Goal: Task Accomplishment & Management: Use online tool/utility

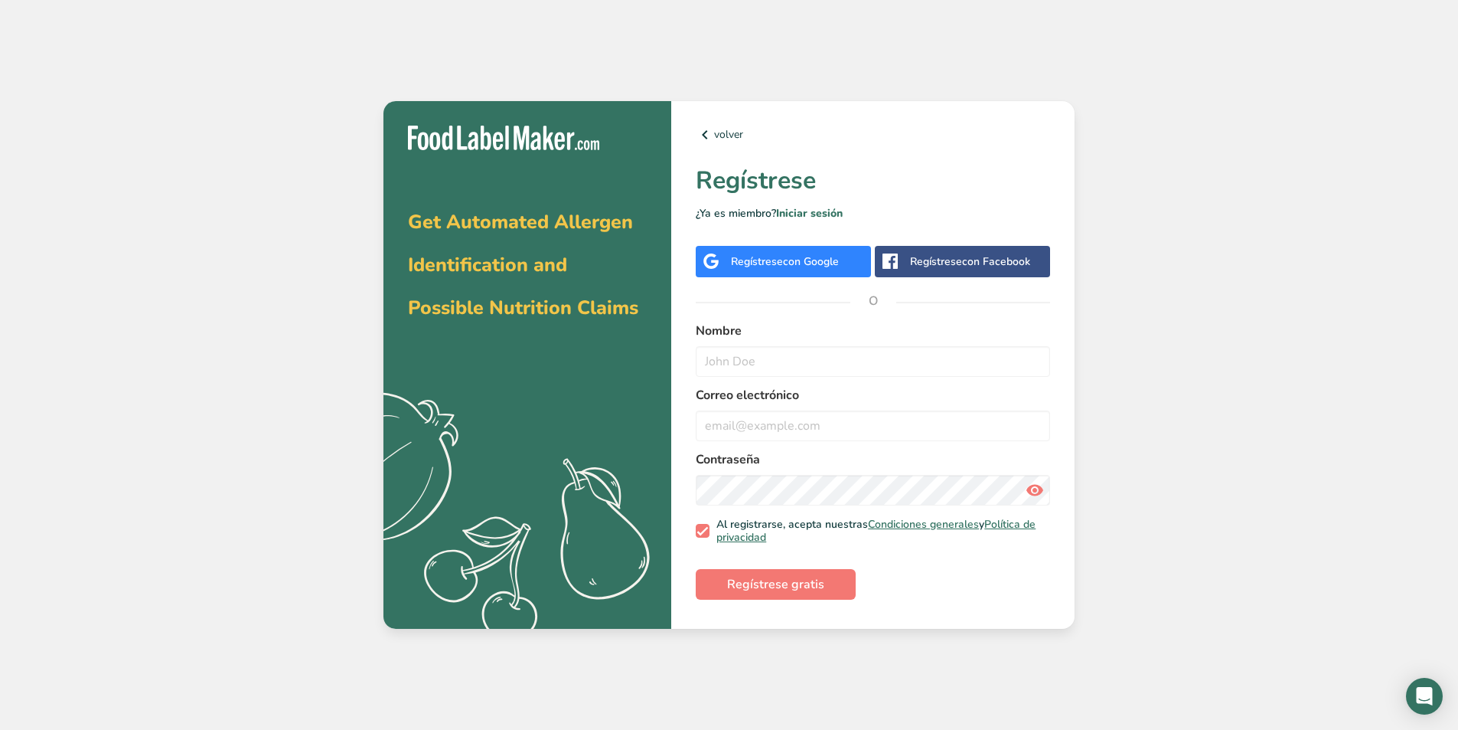
click at [829, 256] on span "con Google" at bounding box center [811, 261] width 56 height 15
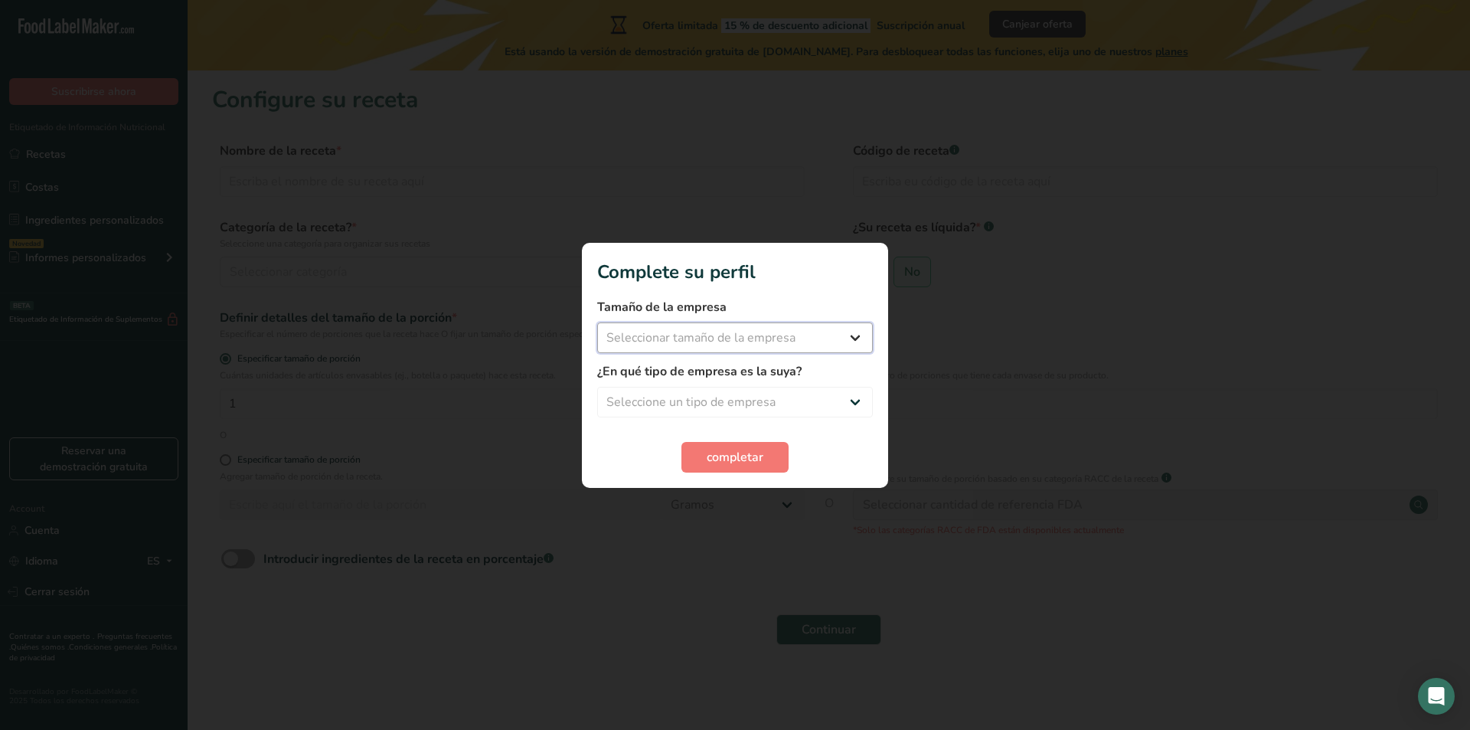
click at [803, 335] on select "Seleccionar tamaño de la empresa Menos de 10 empleados De 10 a 50 empleados De …" at bounding box center [735, 337] width 276 height 31
select select "1"
click at [597, 322] on select "Seleccionar tamaño de la empresa Menos de 10 empleados De 10 a 50 empleados De …" at bounding box center [735, 337] width 276 height 31
click at [734, 402] on select "Seleccione un tipo de empresa Fabricante de alimentos envasados Restaurante y c…" at bounding box center [735, 402] width 276 height 31
select select "1"
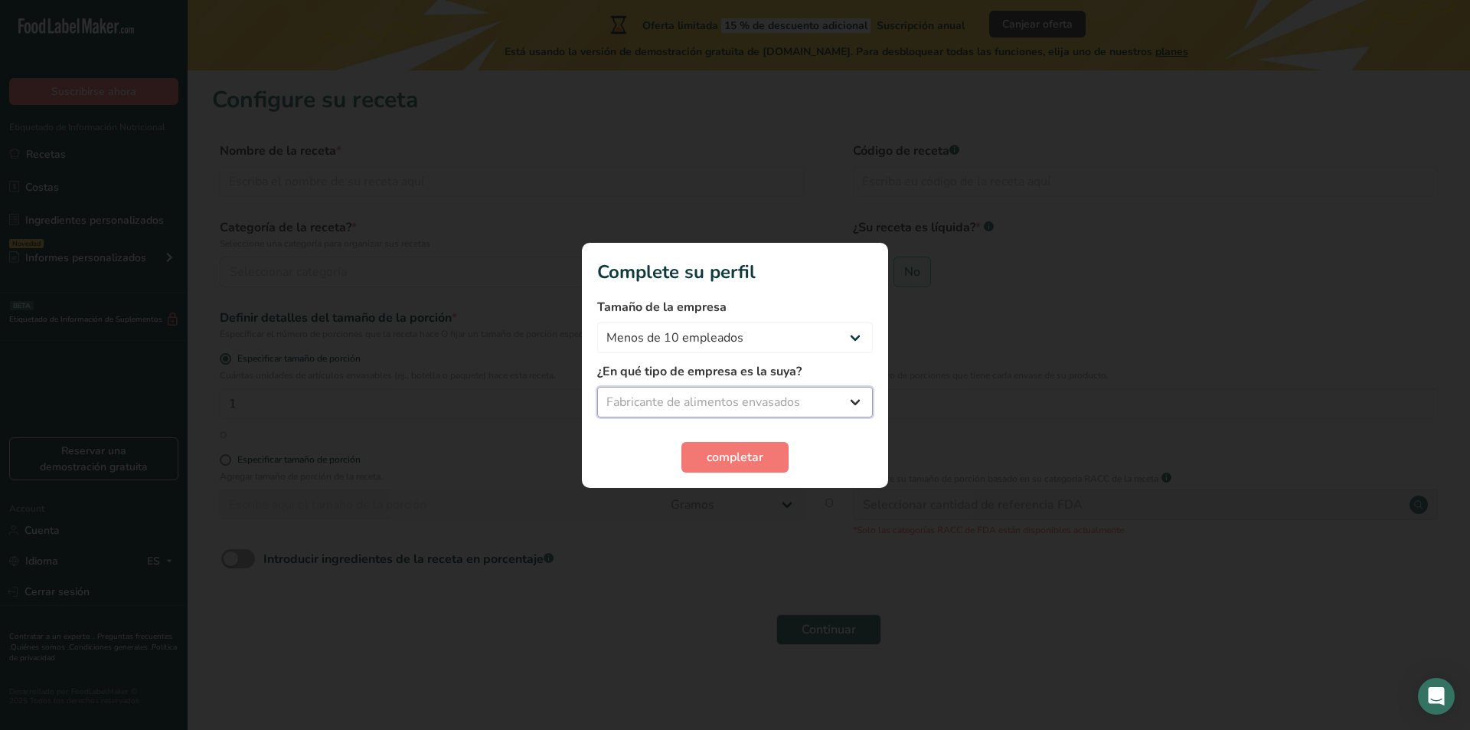
click at [597, 387] on select "Seleccione un tipo de empresa Fabricante de alimentos envasados Restaurante y c…" at bounding box center [735, 402] width 276 height 31
click at [740, 464] on span "completar" at bounding box center [735, 457] width 57 height 18
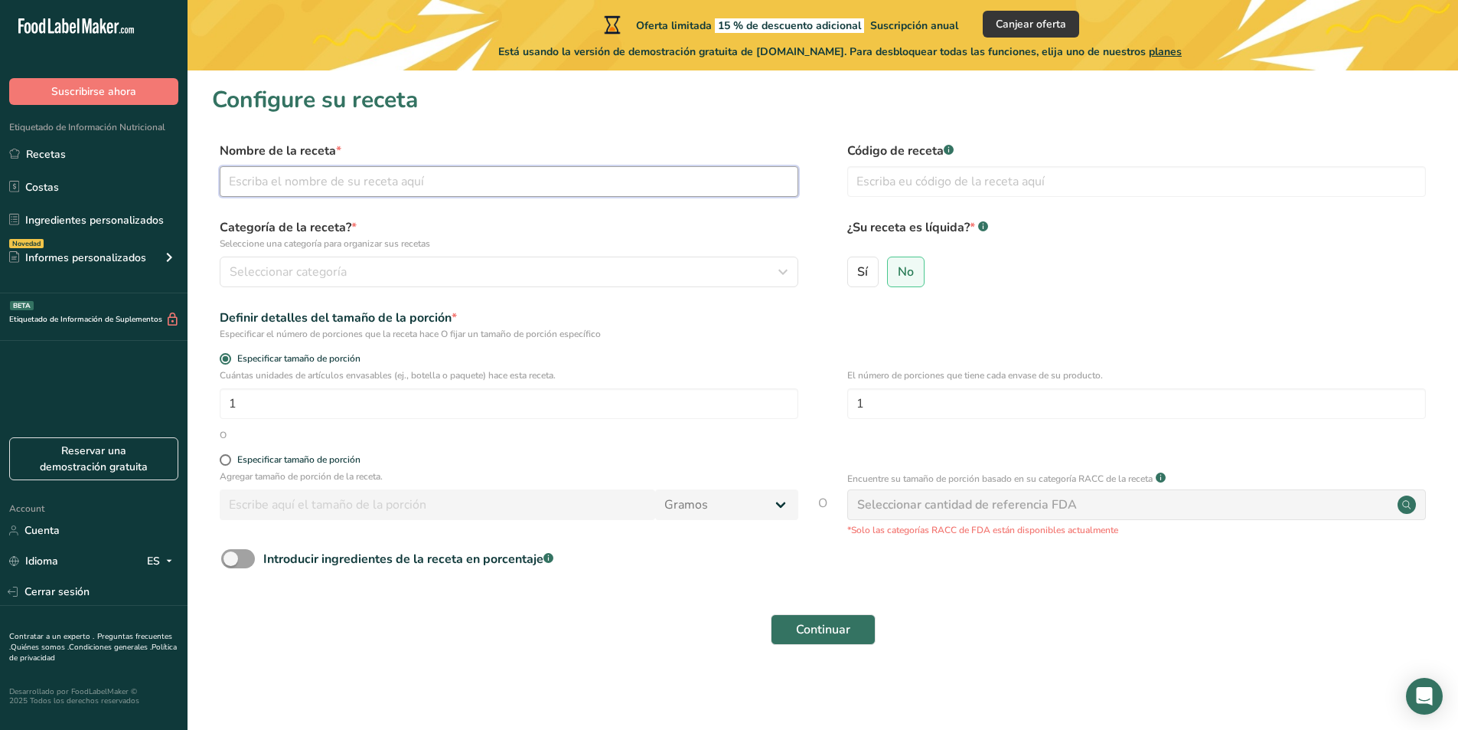
click at [519, 180] on input "text" at bounding box center [509, 181] width 579 height 31
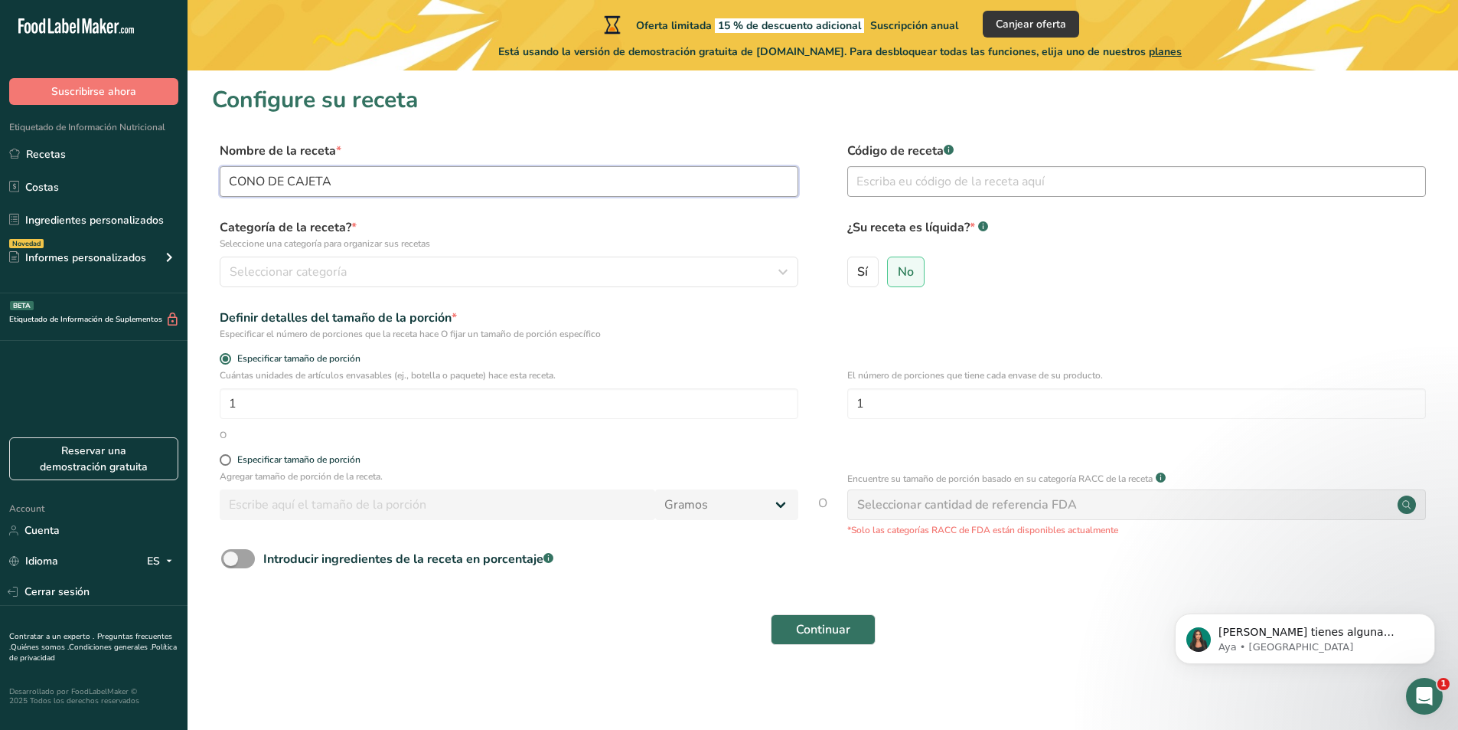
type input "CONO DE CAJETA"
click at [1011, 185] on input "text" at bounding box center [1137, 181] width 579 height 31
click at [442, 268] on div "Seleccionar categoría" at bounding box center [505, 272] width 550 height 18
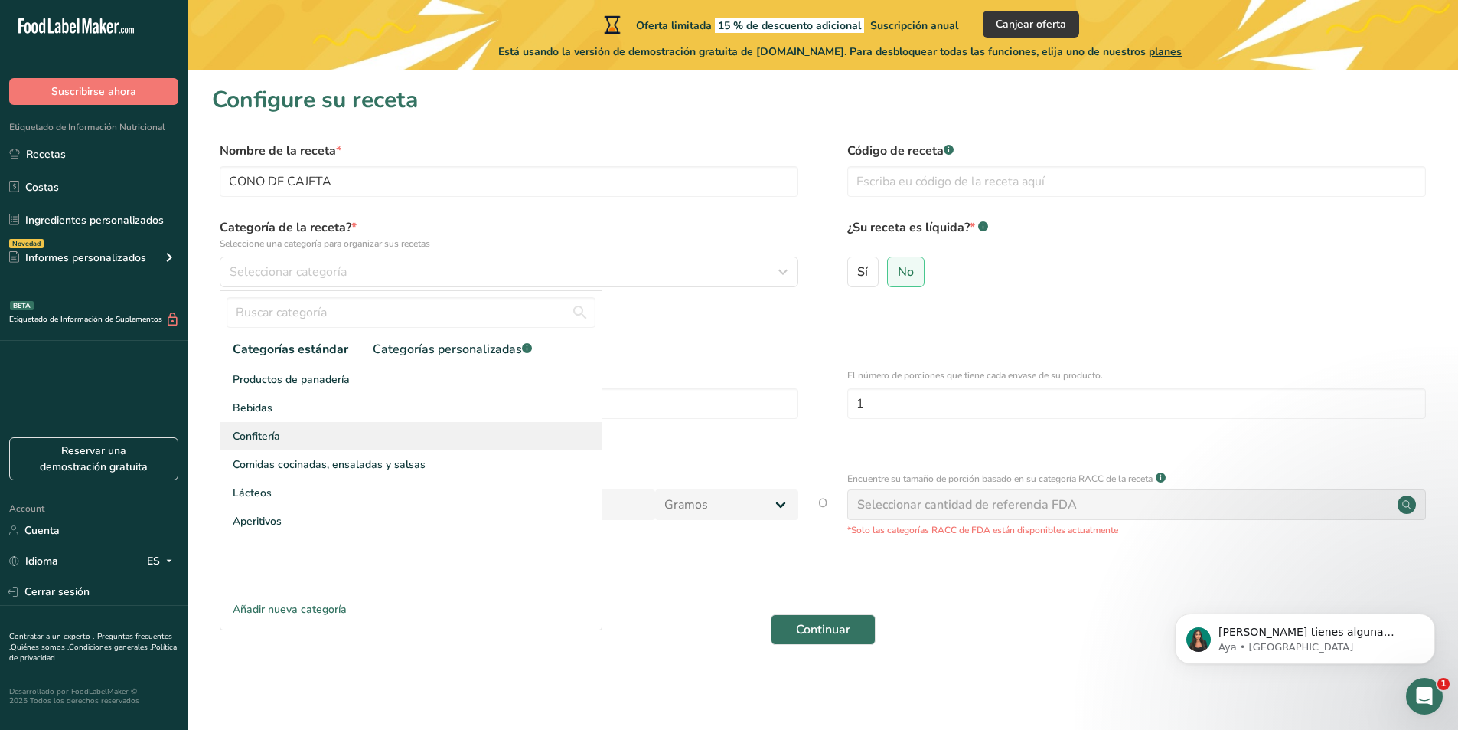
click at [322, 426] on div "Confitería" at bounding box center [410, 436] width 381 height 28
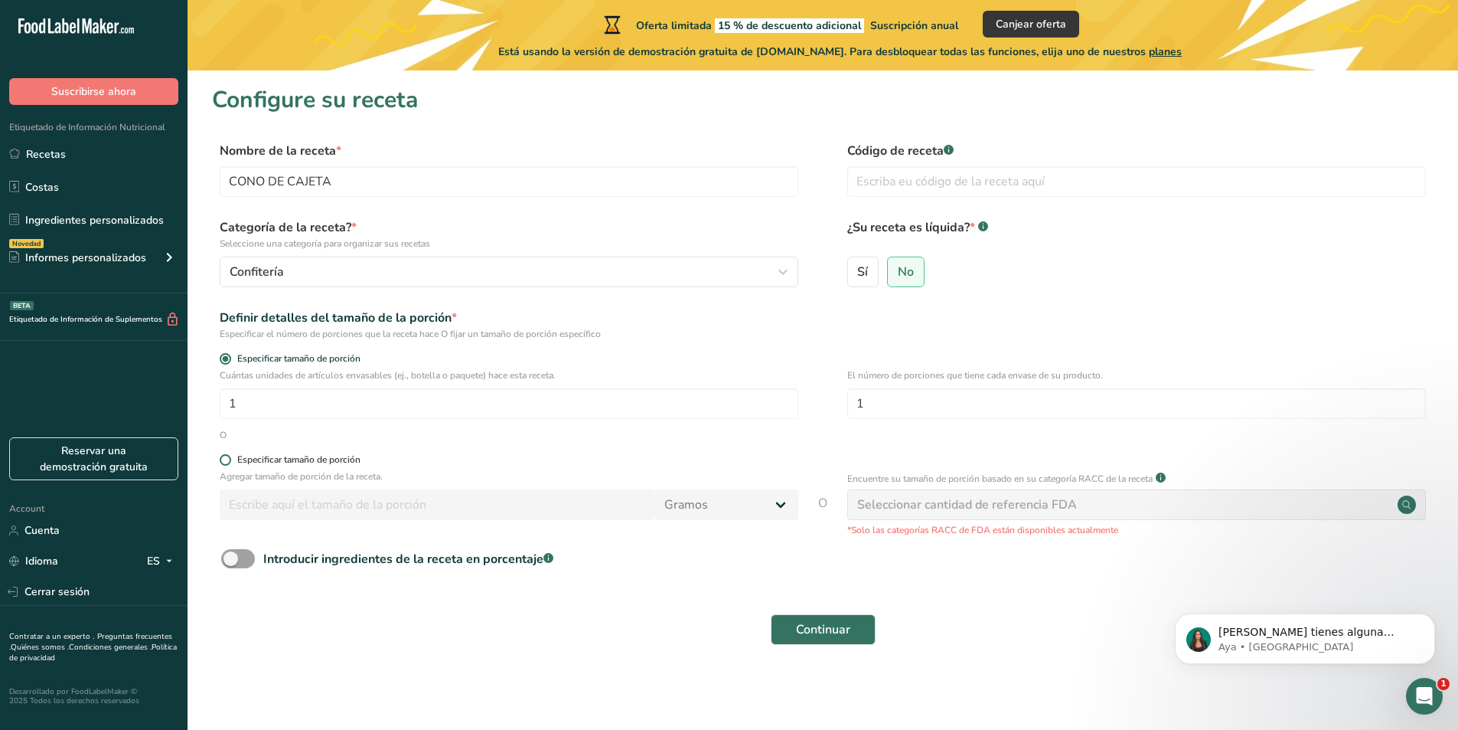
click at [231, 462] on span "Especificar tamaño de porción" at bounding box center [295, 459] width 129 height 11
click at [230, 462] on input "Especificar tamaño de porción" at bounding box center [225, 460] width 10 height 10
radio input "true"
radio input "false"
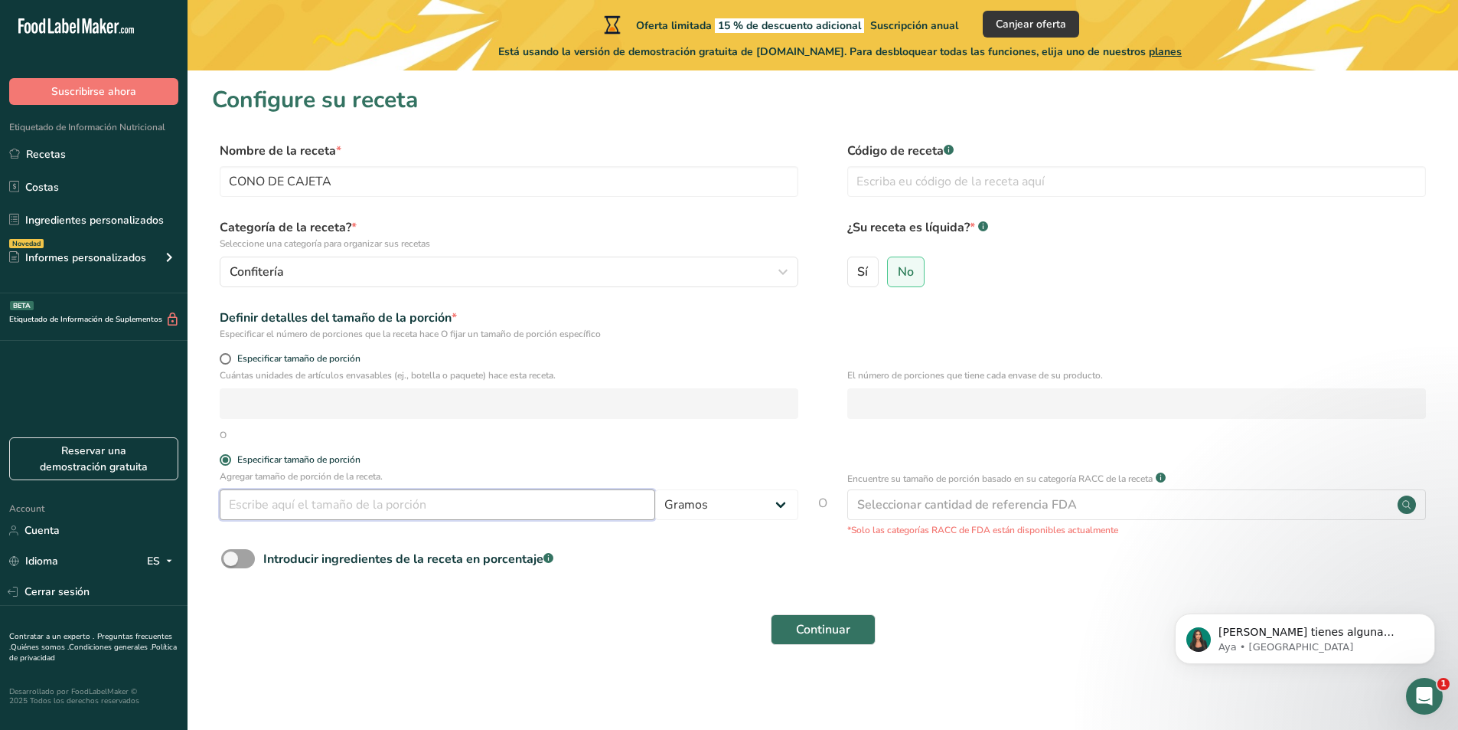
click at [296, 511] on input "number" at bounding box center [438, 504] width 436 height 31
type input "30"
click at [706, 456] on label "Especificar tamaño de porción" at bounding box center [509, 459] width 579 height 11
click at [230, 456] on input "Especificar tamaño de porción" at bounding box center [225, 460] width 10 height 10
click at [248, 566] on span at bounding box center [238, 558] width 34 height 19
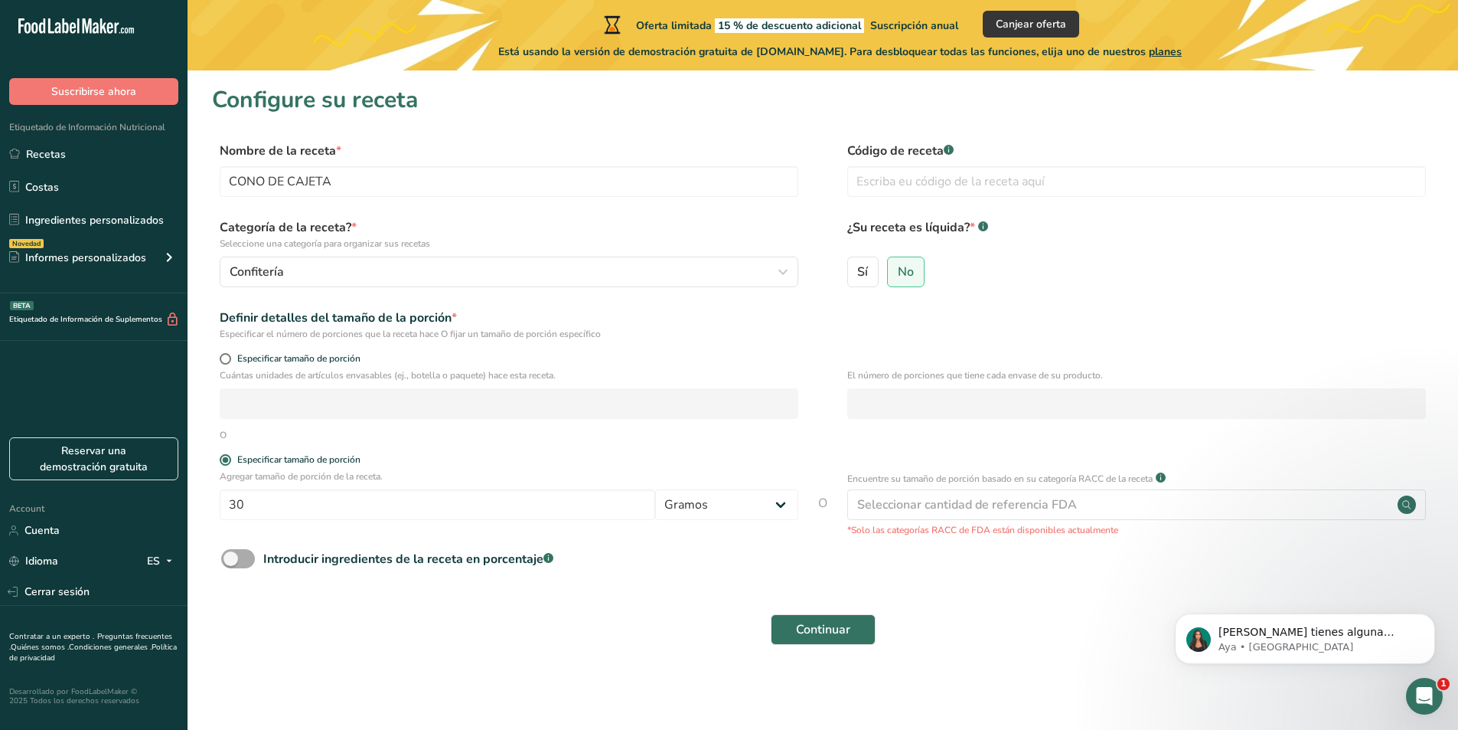
click at [231, 563] on input "Introducir ingredientes de la receta en porcentaje .a-a{fill:#347362;}.b-a{fill…" at bounding box center [226, 559] width 10 height 10
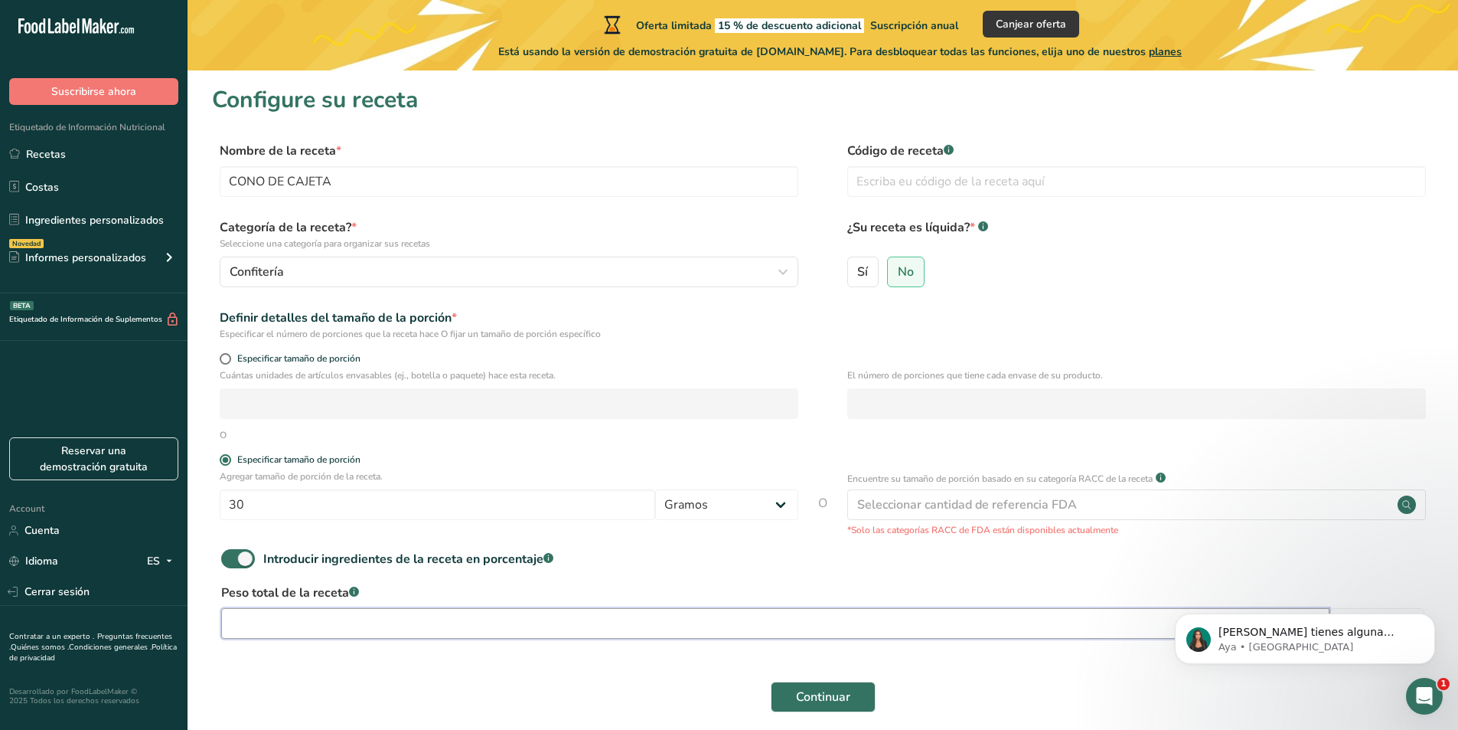
click at [292, 619] on input "number" at bounding box center [775, 623] width 1109 height 31
click at [229, 557] on span at bounding box center [238, 558] width 34 height 19
click at [229, 557] on input "Introducir ingredientes de la receta en porcentaje .a-a{fill:#347362;}.b-a{fill…" at bounding box center [226, 559] width 10 height 10
checkbox input "false"
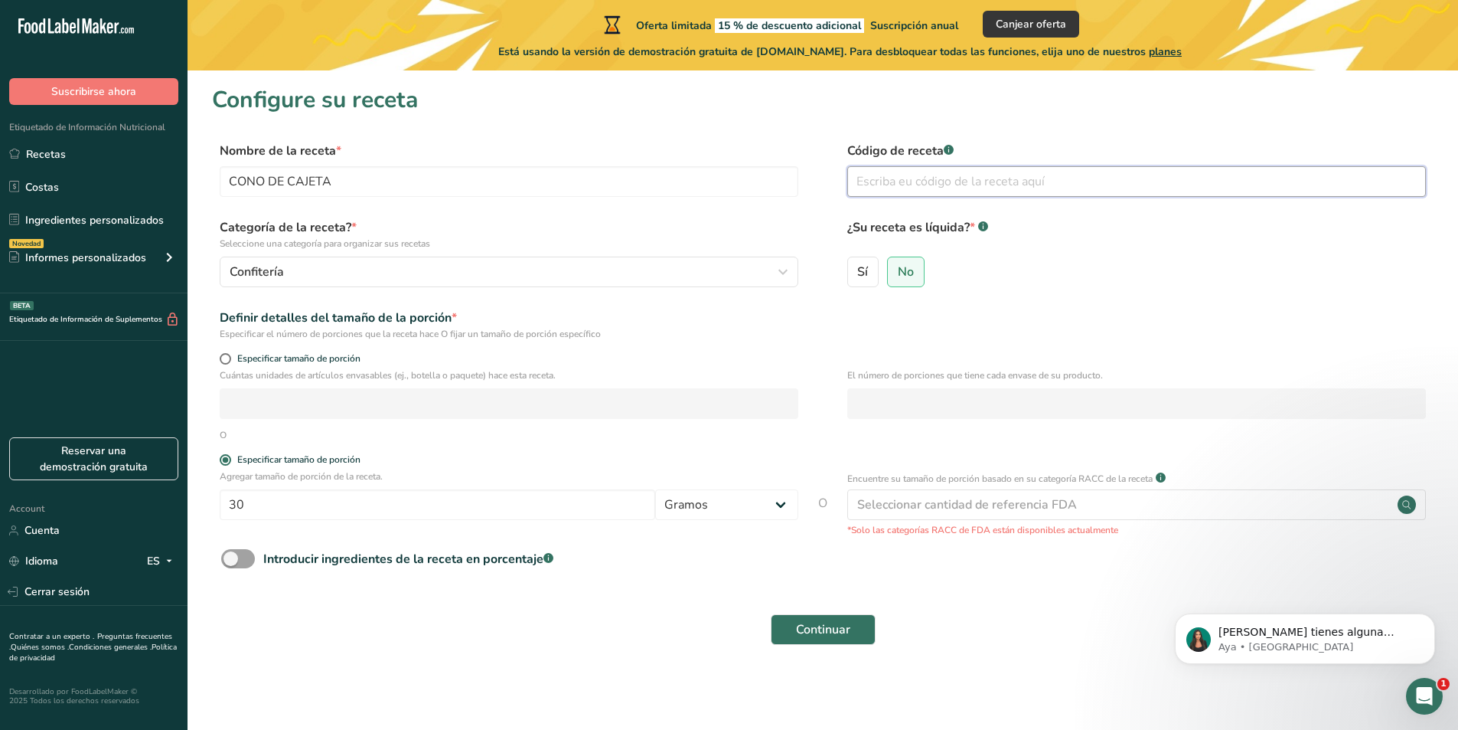
click at [994, 185] on input "text" at bounding box center [1137, 181] width 579 height 31
type input "CJ-DK"
click at [1109, 238] on label "¿Su receta es líquida? * .a-a{fill:#347362;}.b-a{fill:#fff;}" at bounding box center [1137, 234] width 579 height 32
click at [962, 515] on div "Seleccionar cantidad de referencia FDA" at bounding box center [1137, 504] width 579 height 31
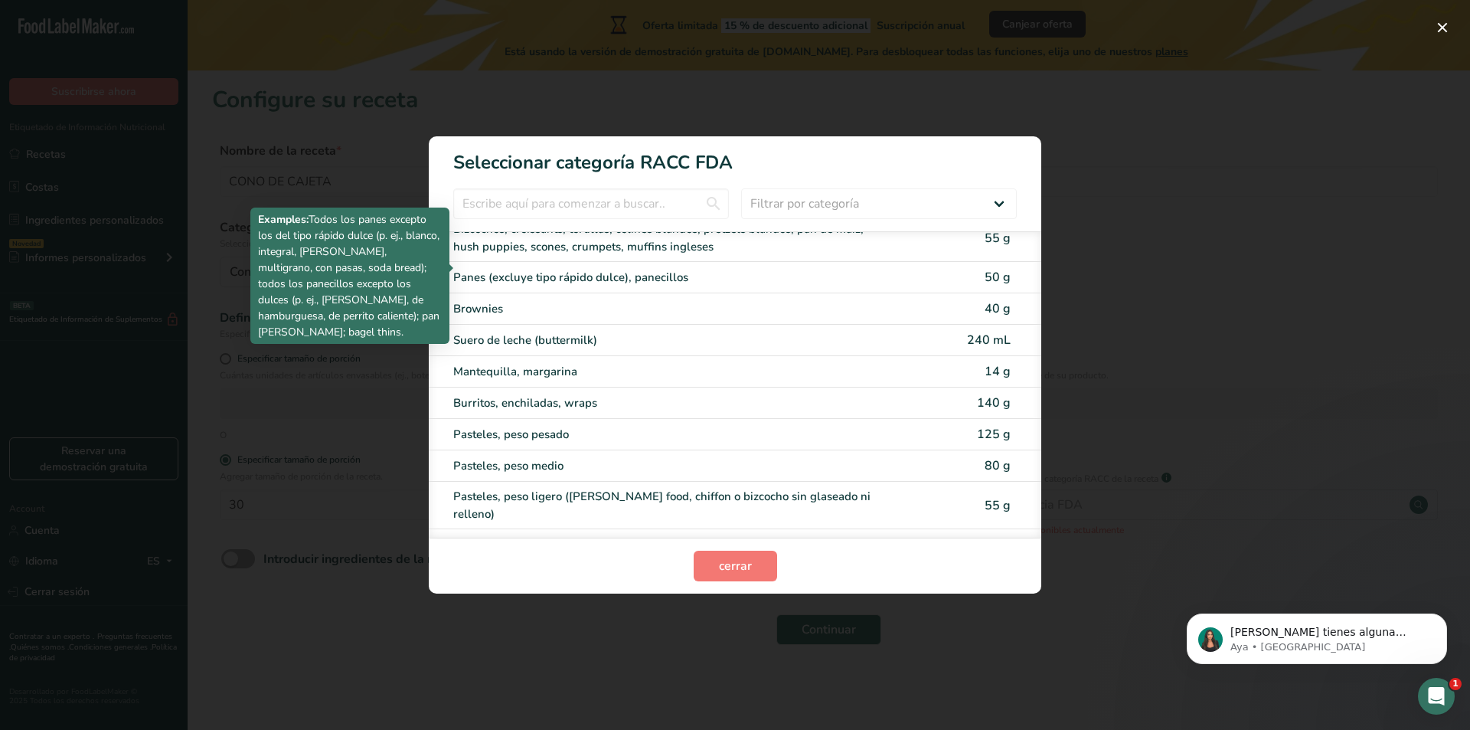
scroll to position [77, 0]
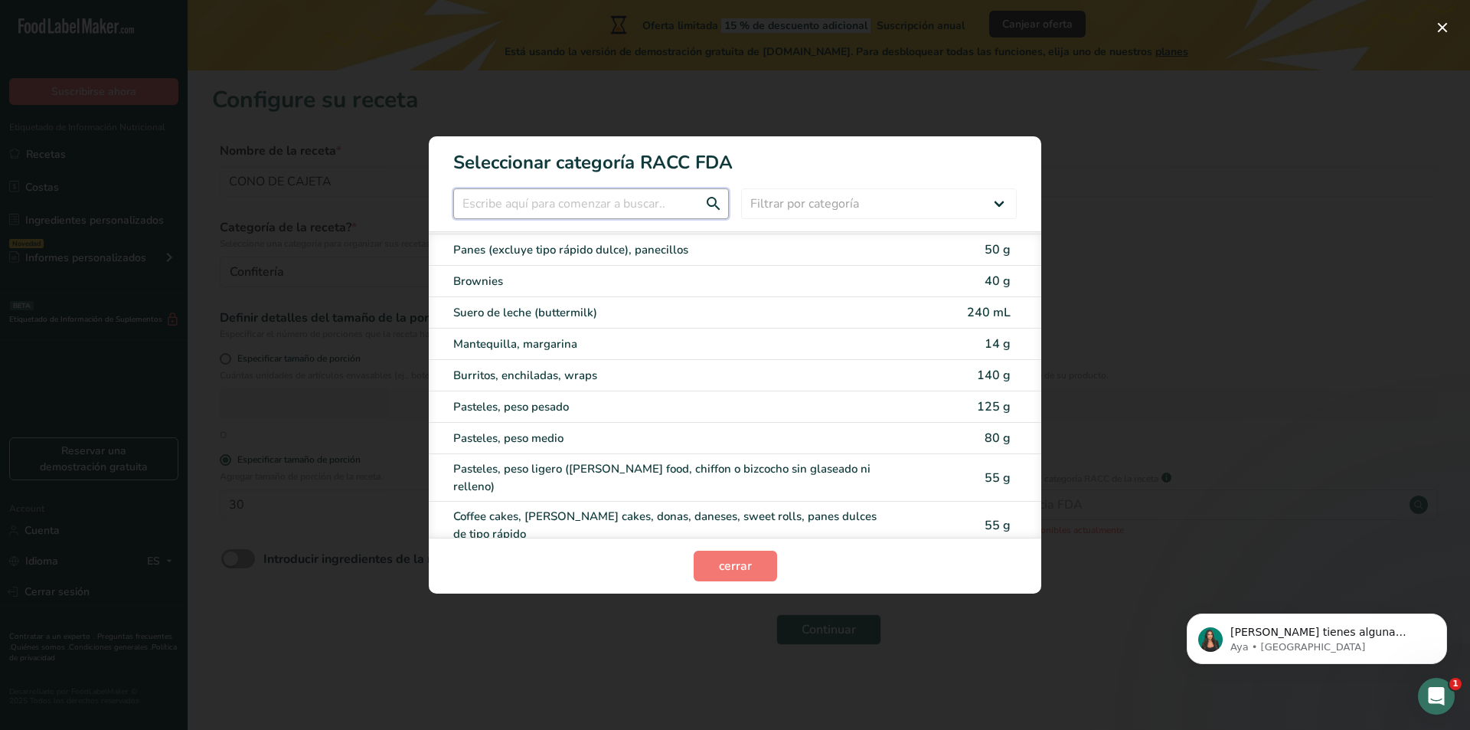
click at [619, 207] on input "RACC Category Selection Modal" at bounding box center [591, 203] width 276 height 31
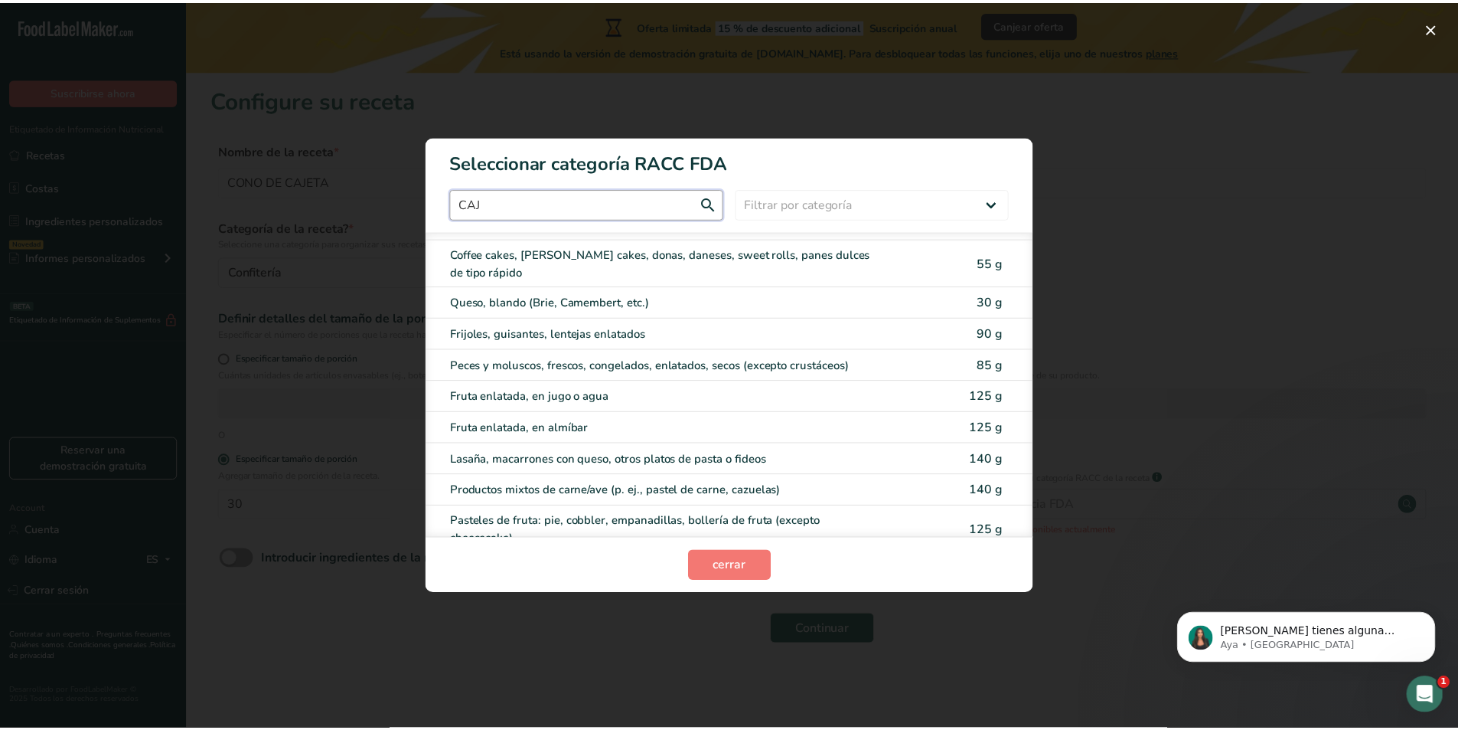
scroll to position [0, 0]
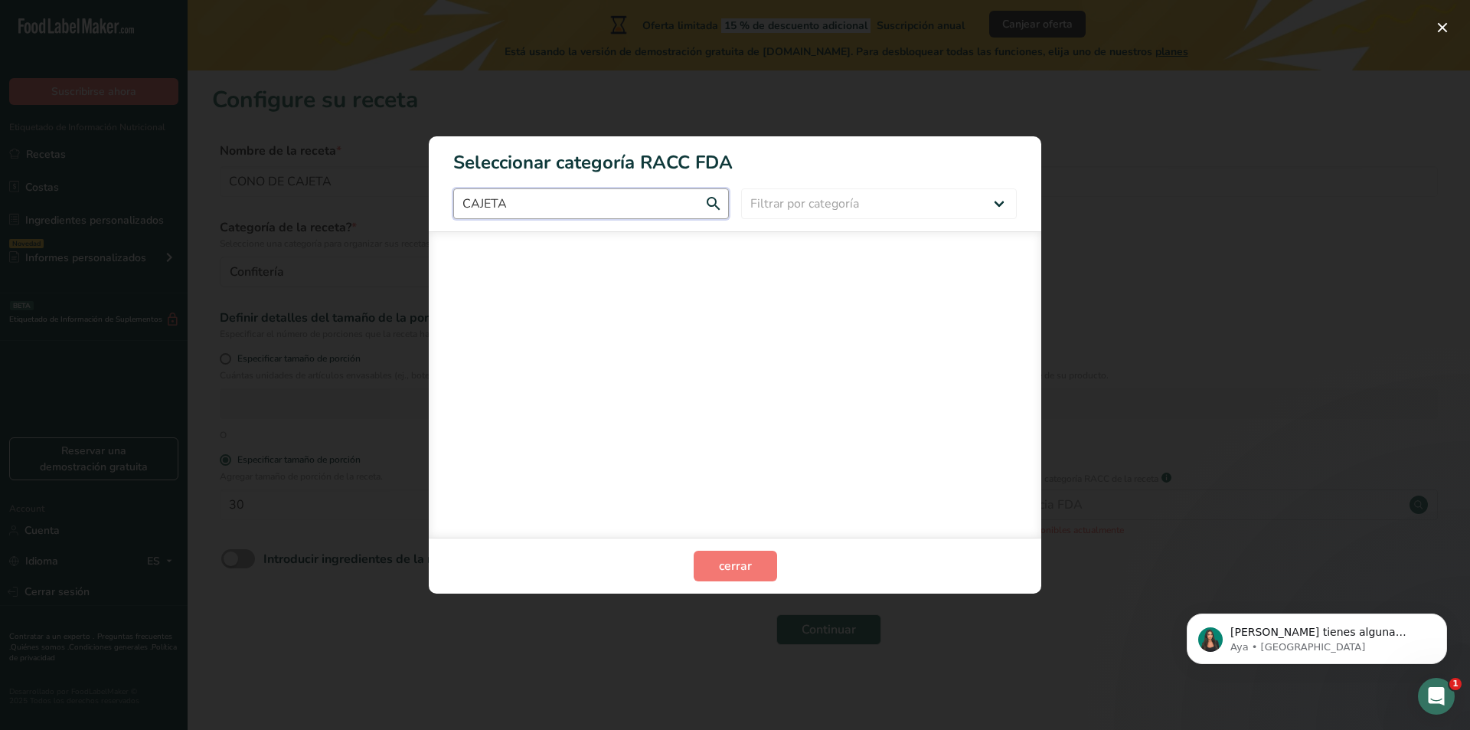
type input "CAJETA"
click at [1123, 309] on div "RACC Category Selection Modal" at bounding box center [735, 365] width 1470 height 730
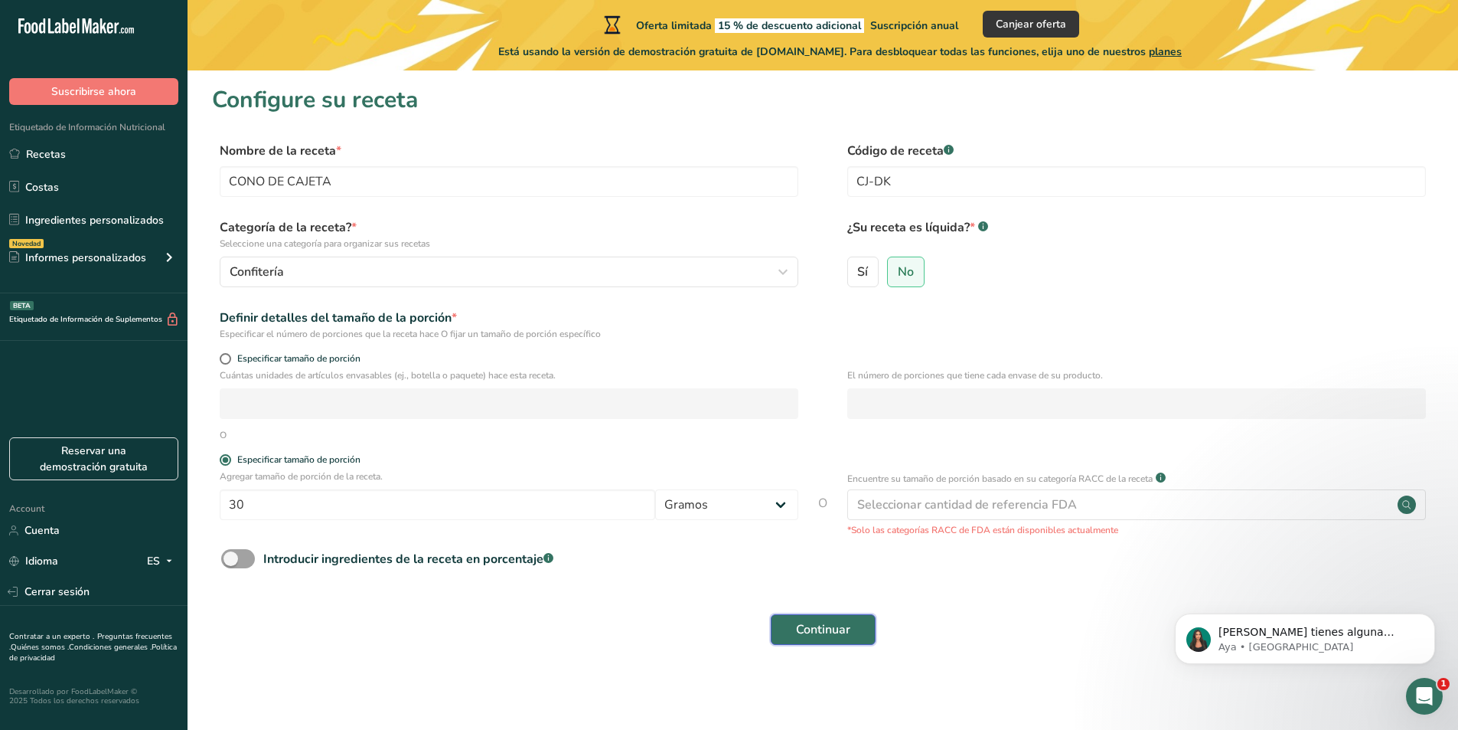
click at [810, 635] on span "Continuar" at bounding box center [823, 629] width 54 height 18
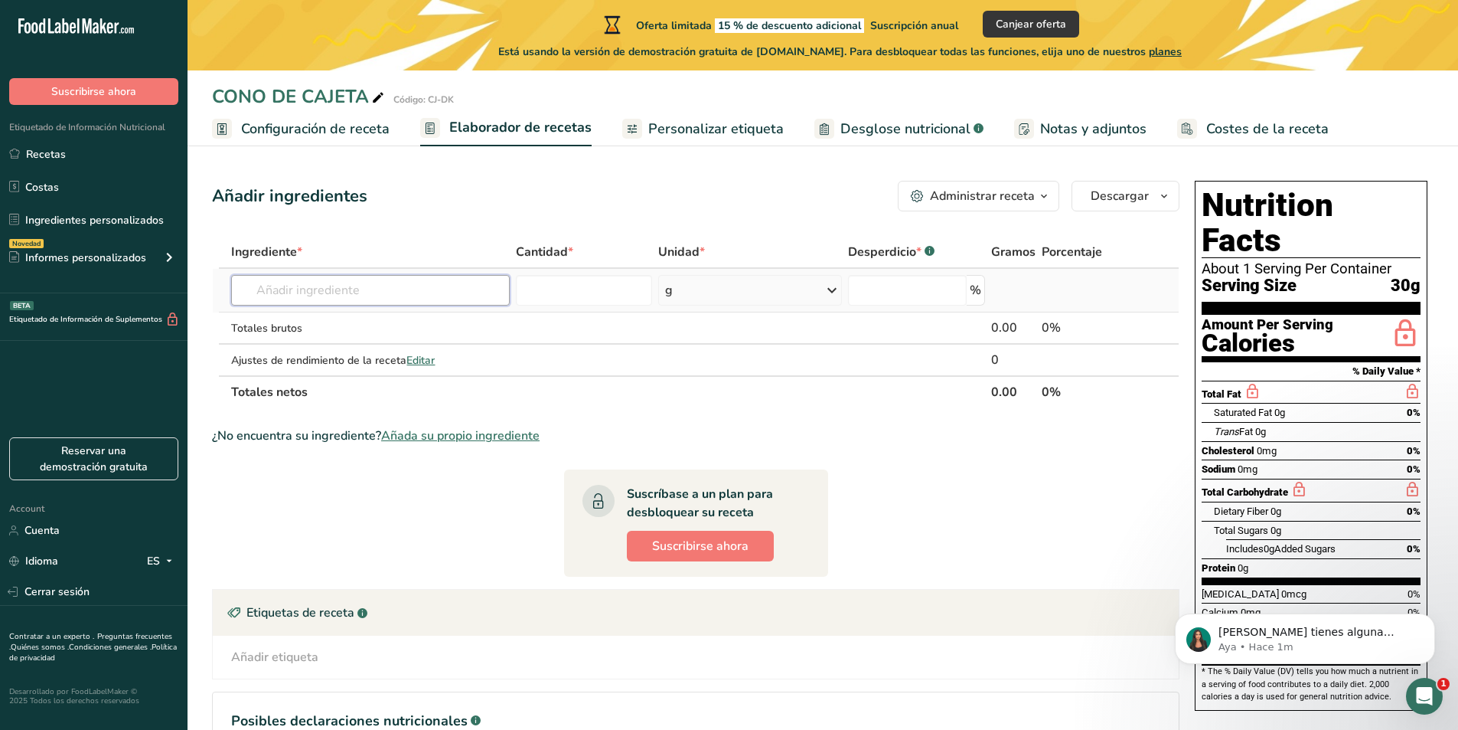
click at [384, 299] on input "text" at bounding box center [370, 290] width 278 height 31
click at [448, 289] on input "text" at bounding box center [370, 290] width 278 height 31
click at [536, 282] on input "number" at bounding box center [584, 290] width 137 height 31
click at [741, 286] on div "g" at bounding box center [750, 290] width 184 height 31
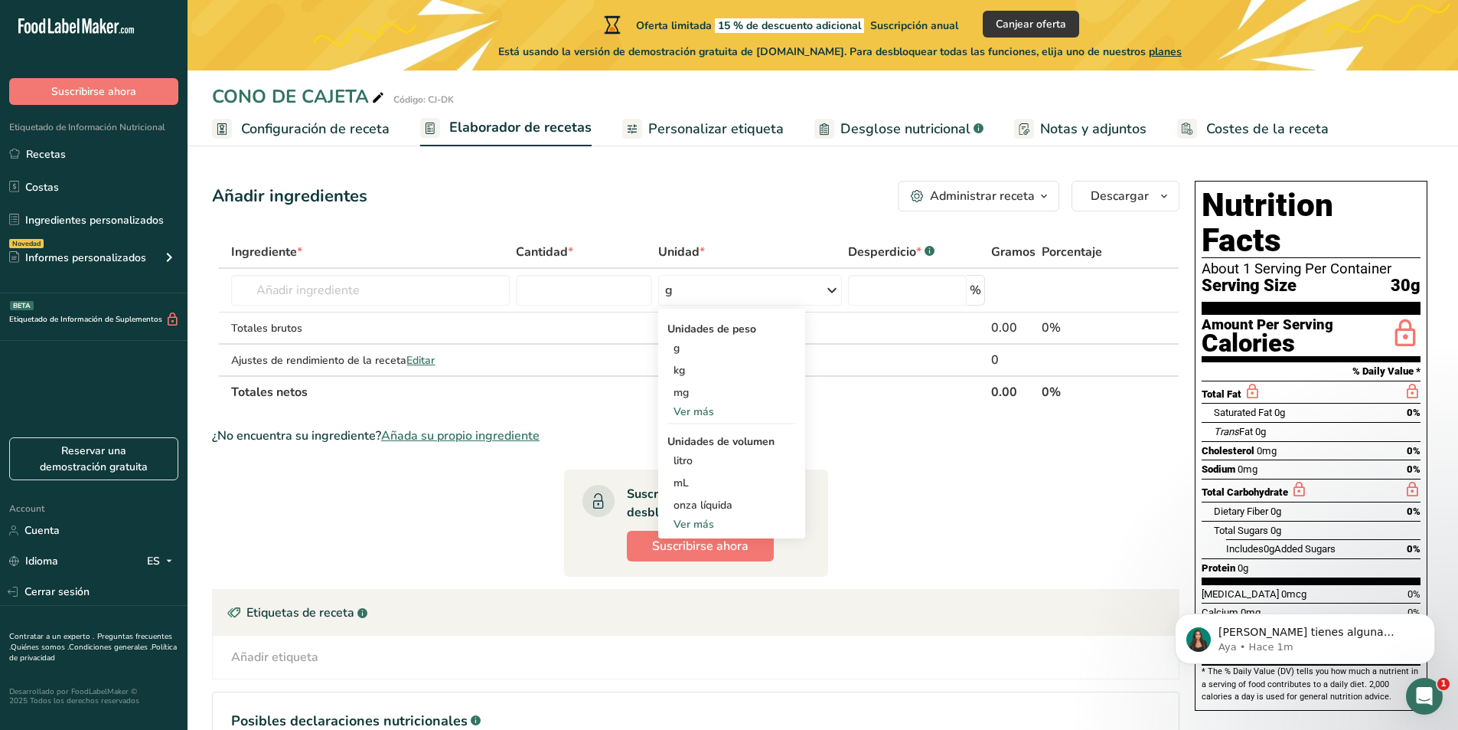
click at [987, 202] on div "Administrar receta" at bounding box center [982, 196] width 105 height 18
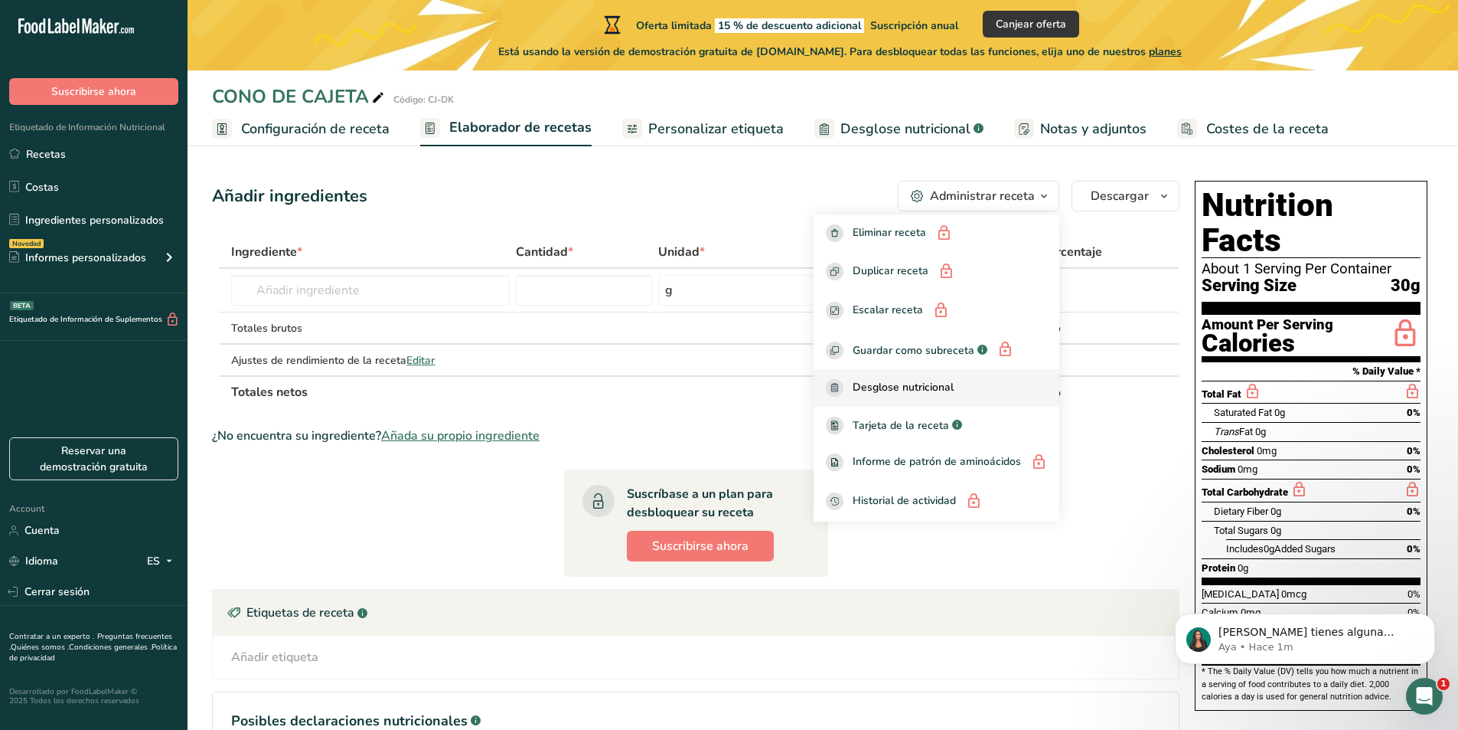
click at [965, 376] on link "Desglose nutricional" at bounding box center [937, 388] width 246 height 38
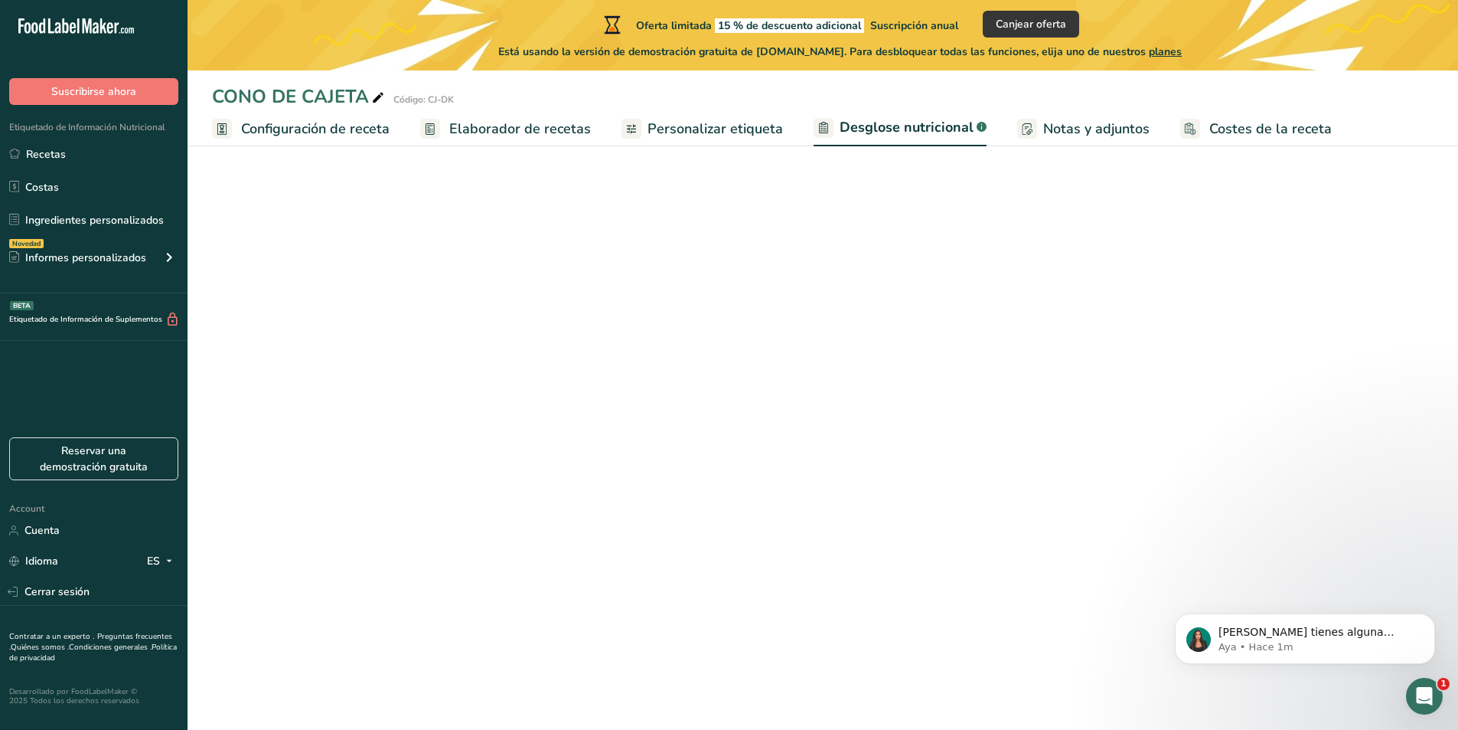
select select "Calories"
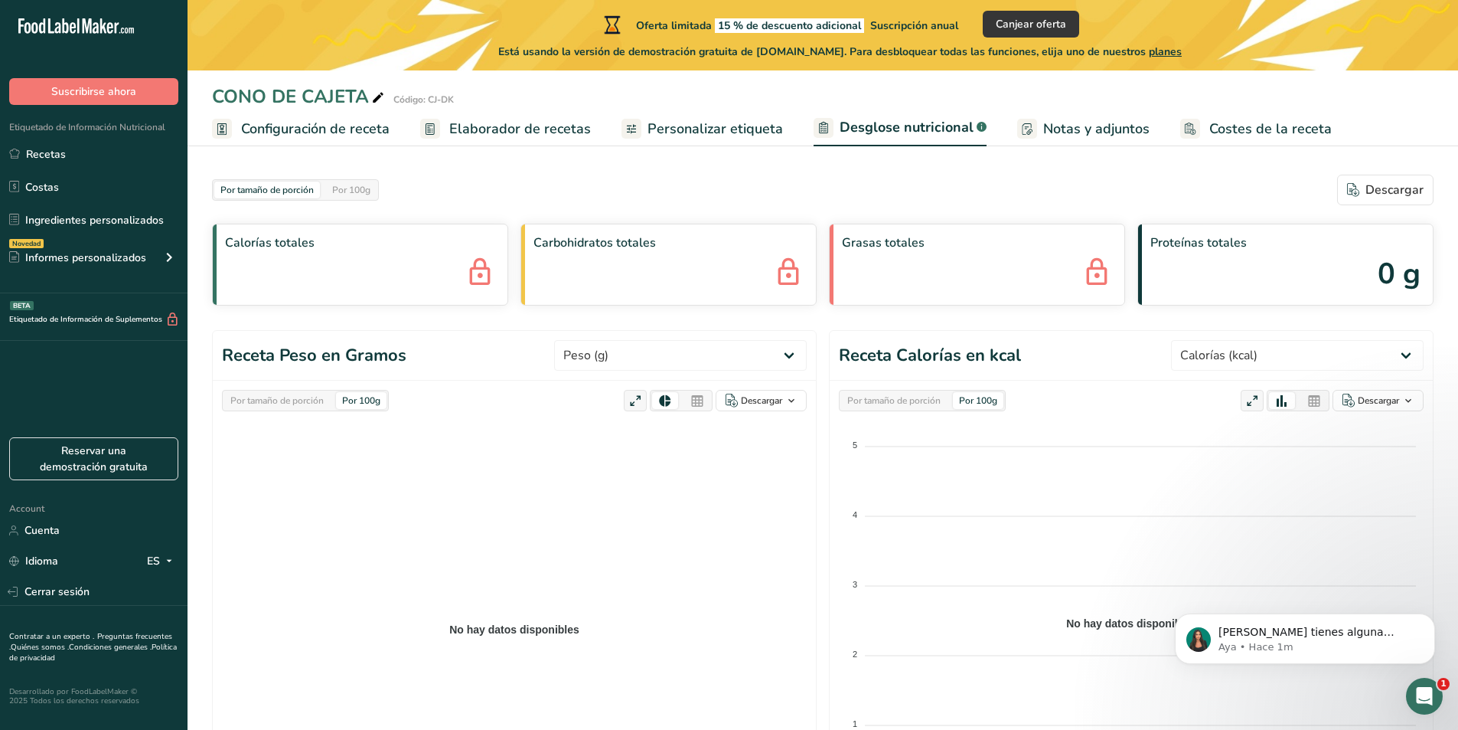
click at [694, 116] on link "Personalizar etiqueta" at bounding box center [703, 129] width 162 height 34
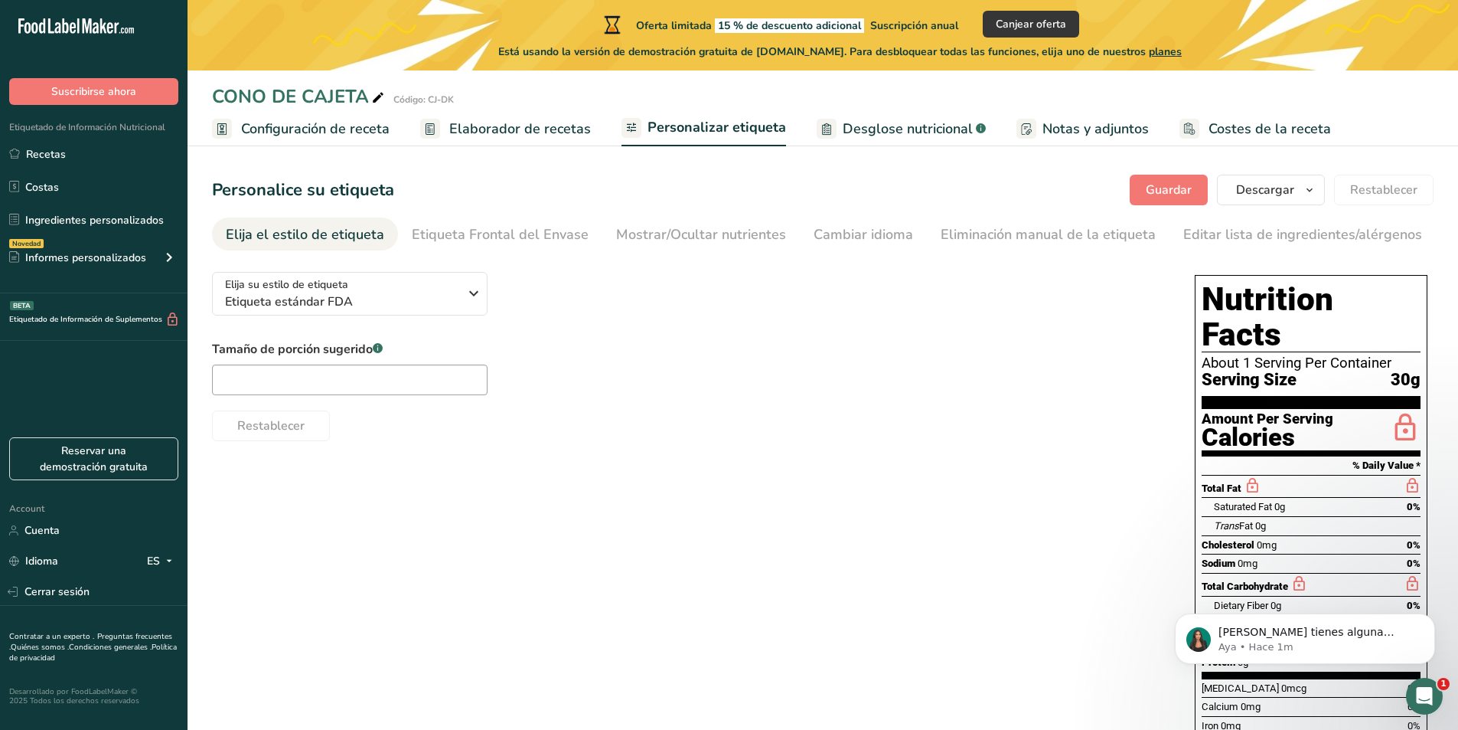
click at [487, 137] on span "Elaborador de recetas" at bounding box center [520, 129] width 142 height 21
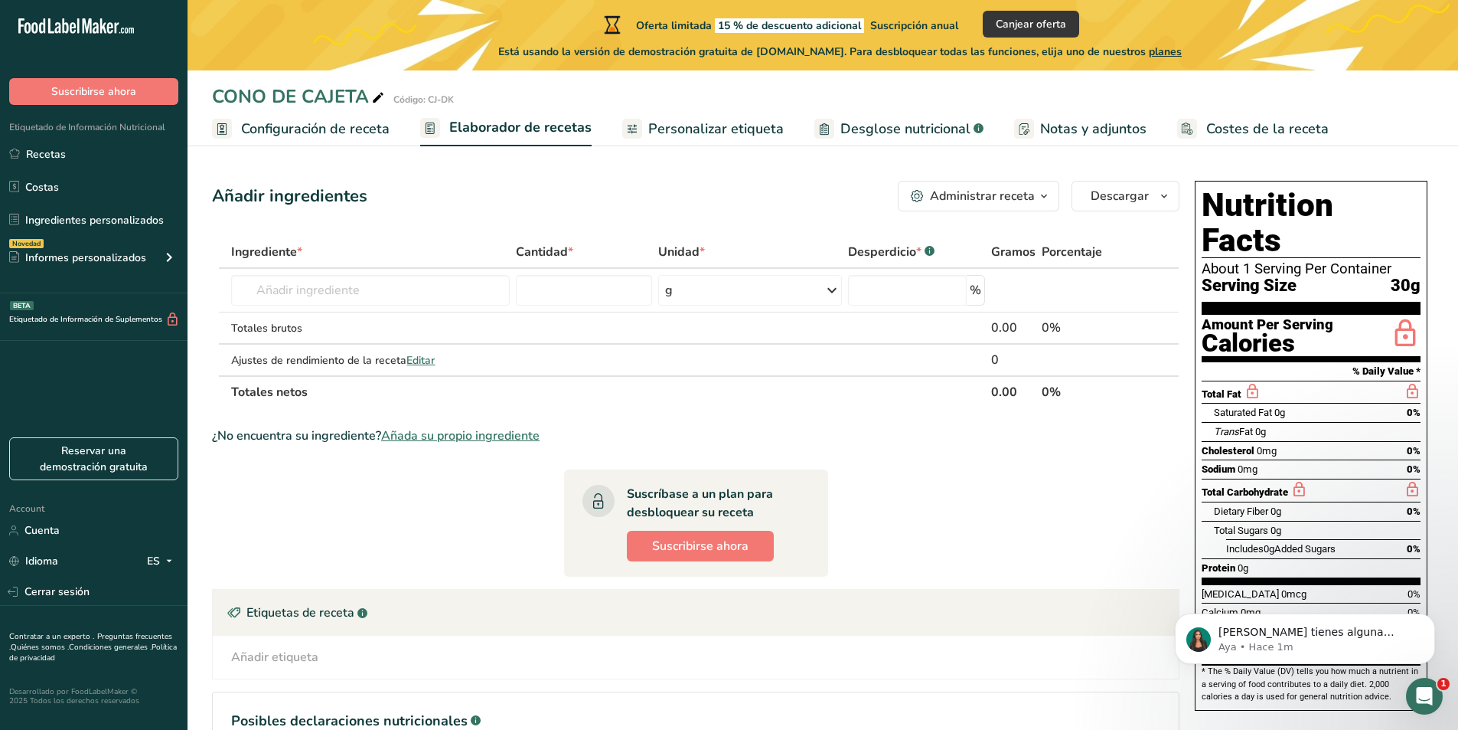
click at [372, 131] on span "Configuración de receta" at bounding box center [315, 129] width 149 height 21
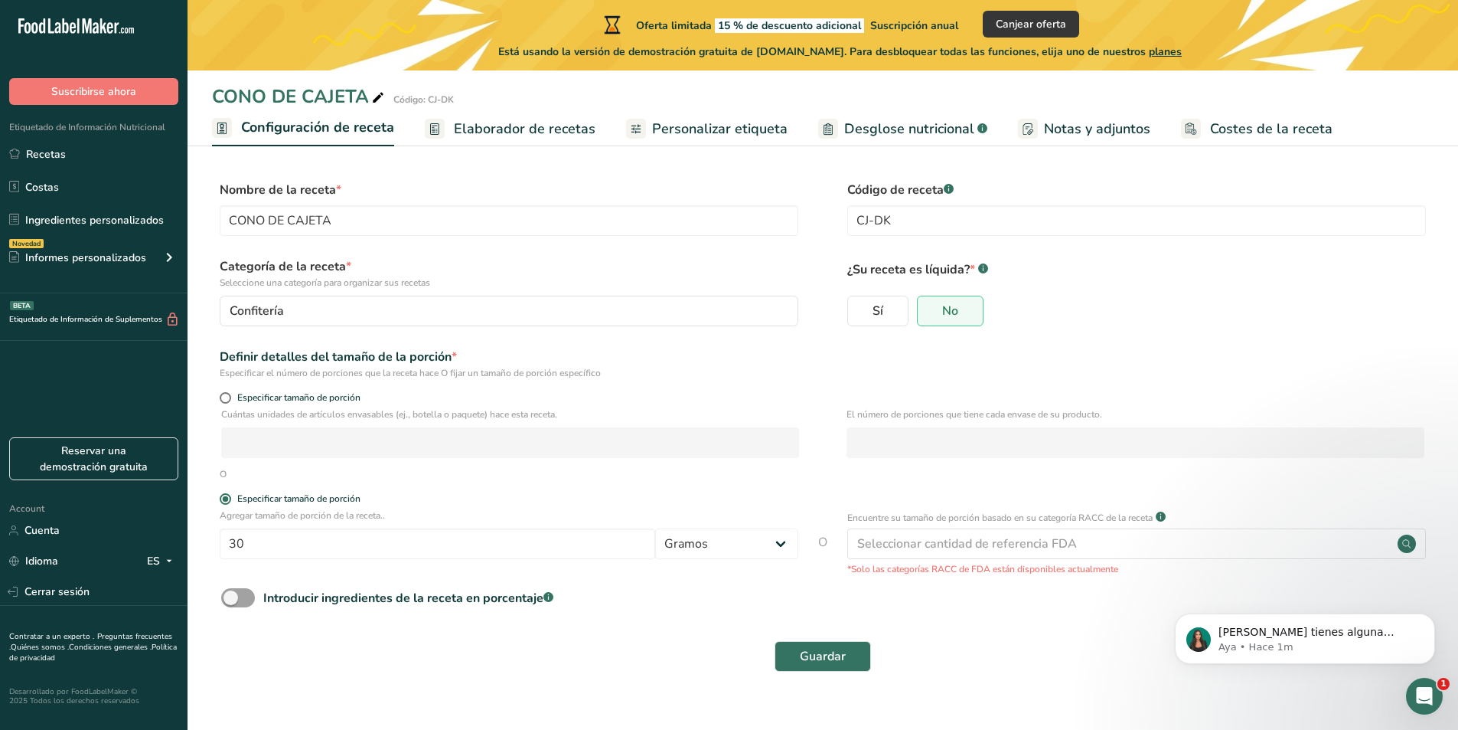
click at [527, 122] on span "Elaborador de recetas" at bounding box center [525, 129] width 142 height 21
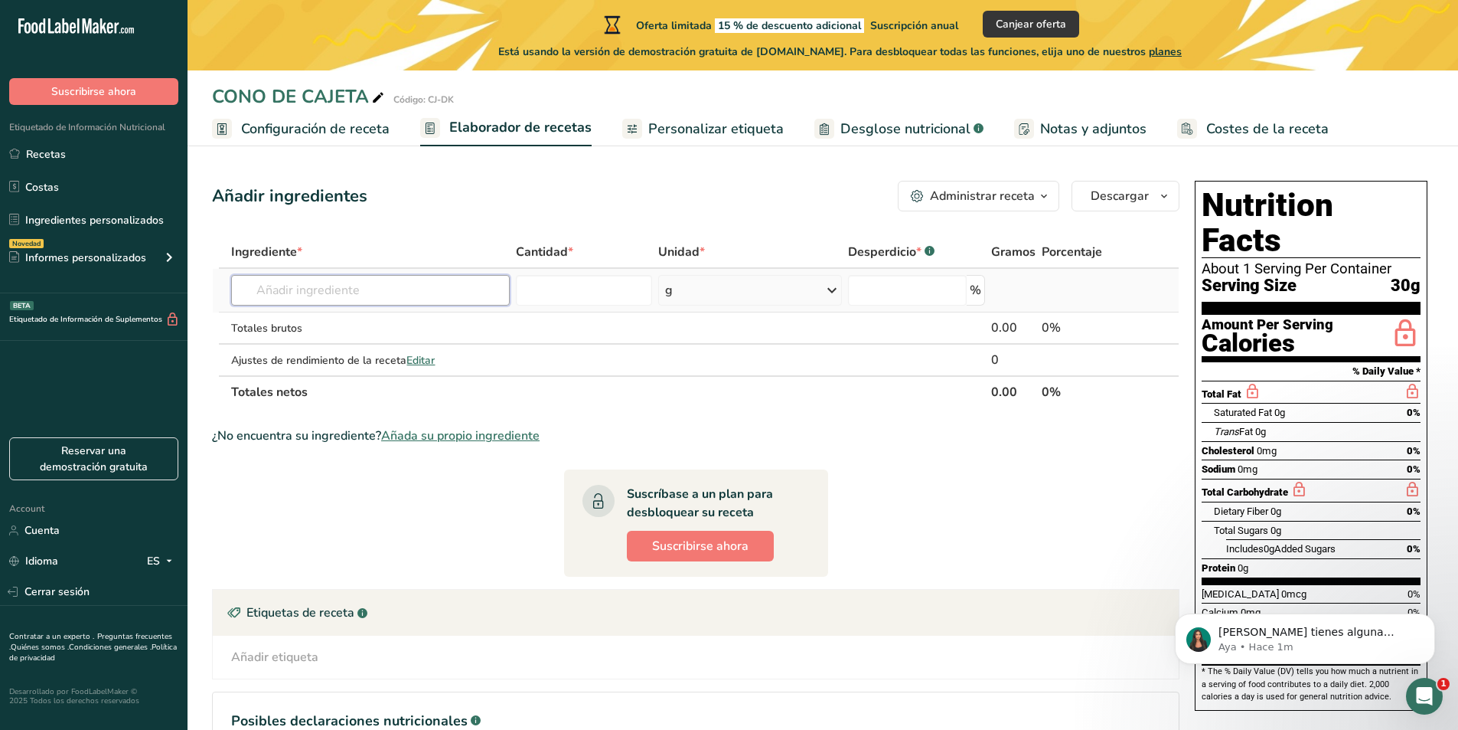
click at [354, 288] on input "text" at bounding box center [370, 290] width 278 height 31
click at [668, 130] on span "Personalizar etiqueta" at bounding box center [716, 129] width 136 height 21
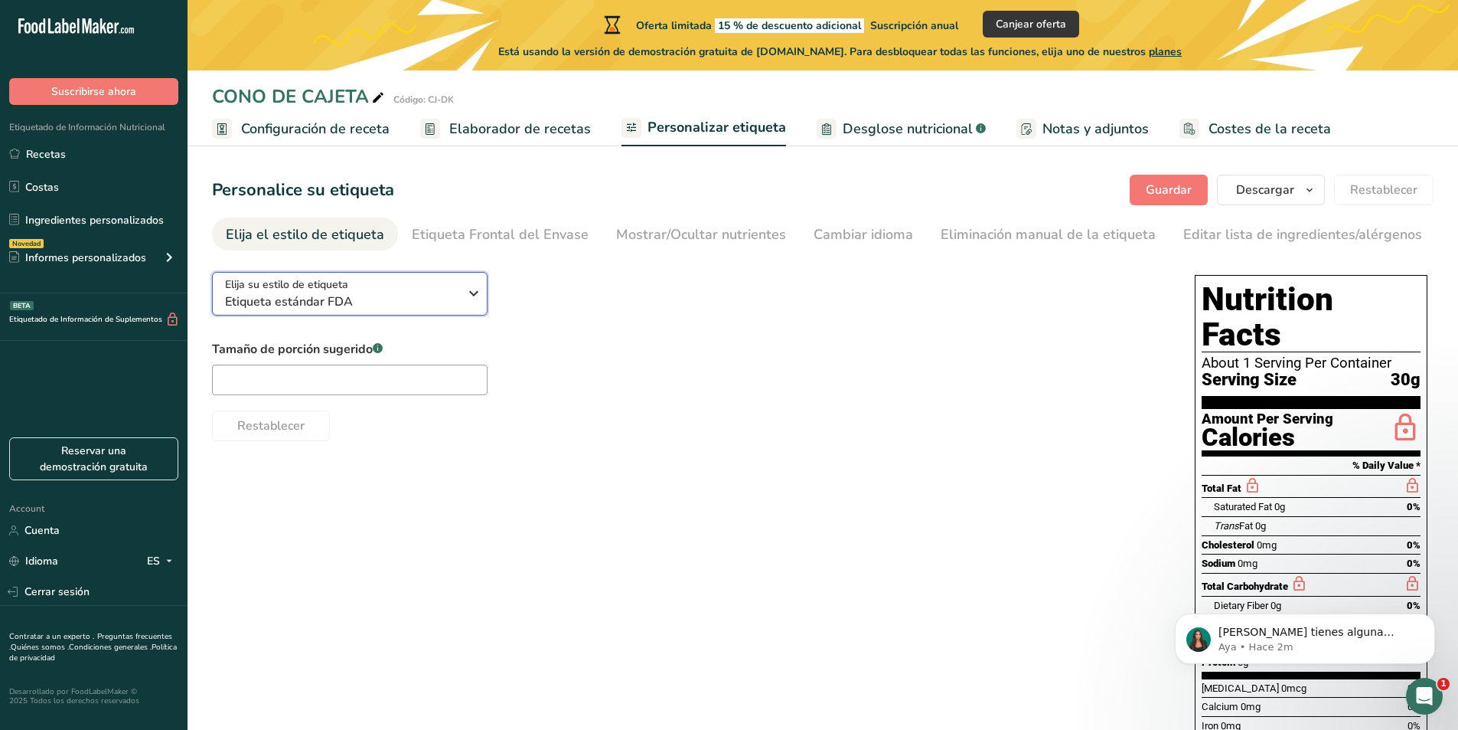
click at [429, 290] on div "Elija su estilo de etiqueta Etiqueta estándar FDA" at bounding box center [342, 293] width 234 height 34
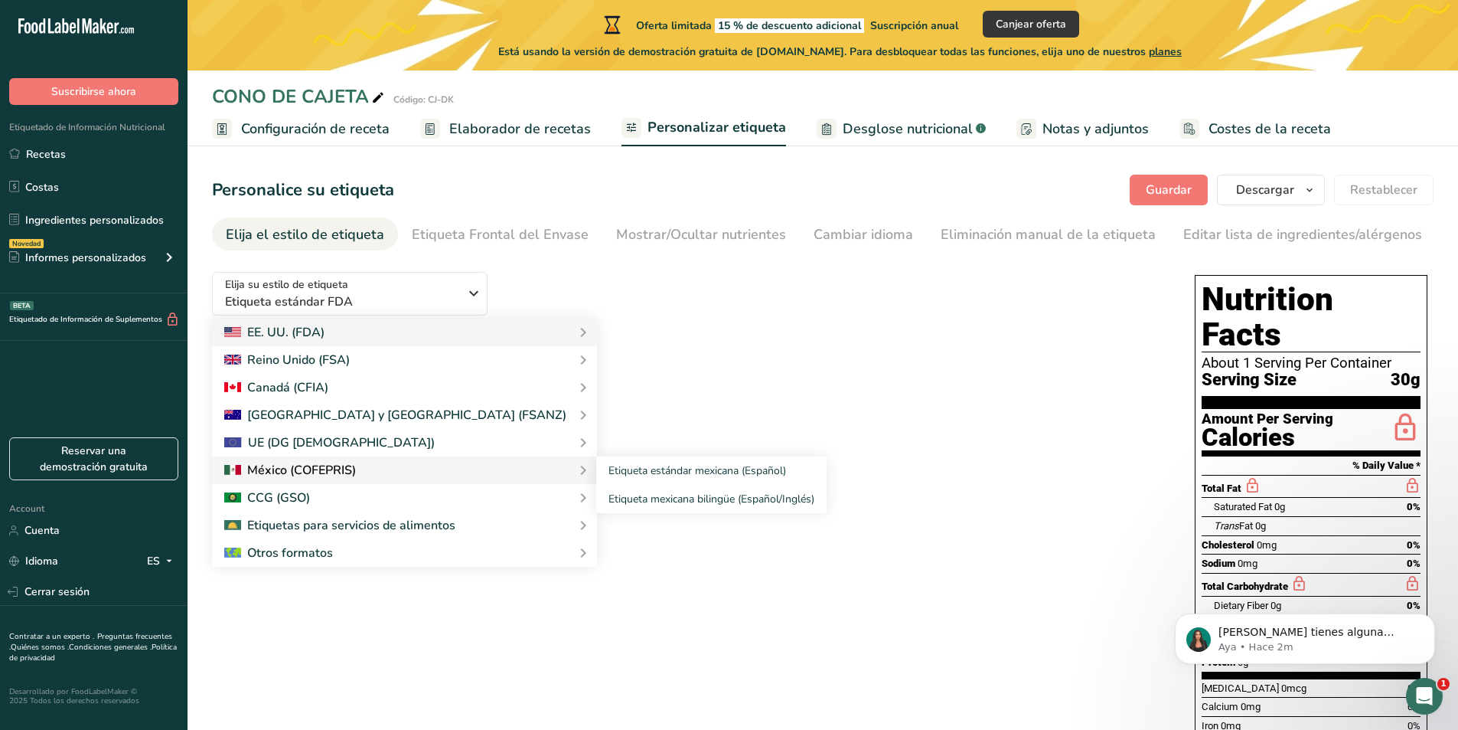
click at [322, 474] on div at bounding box center [290, 470] width 132 height 18
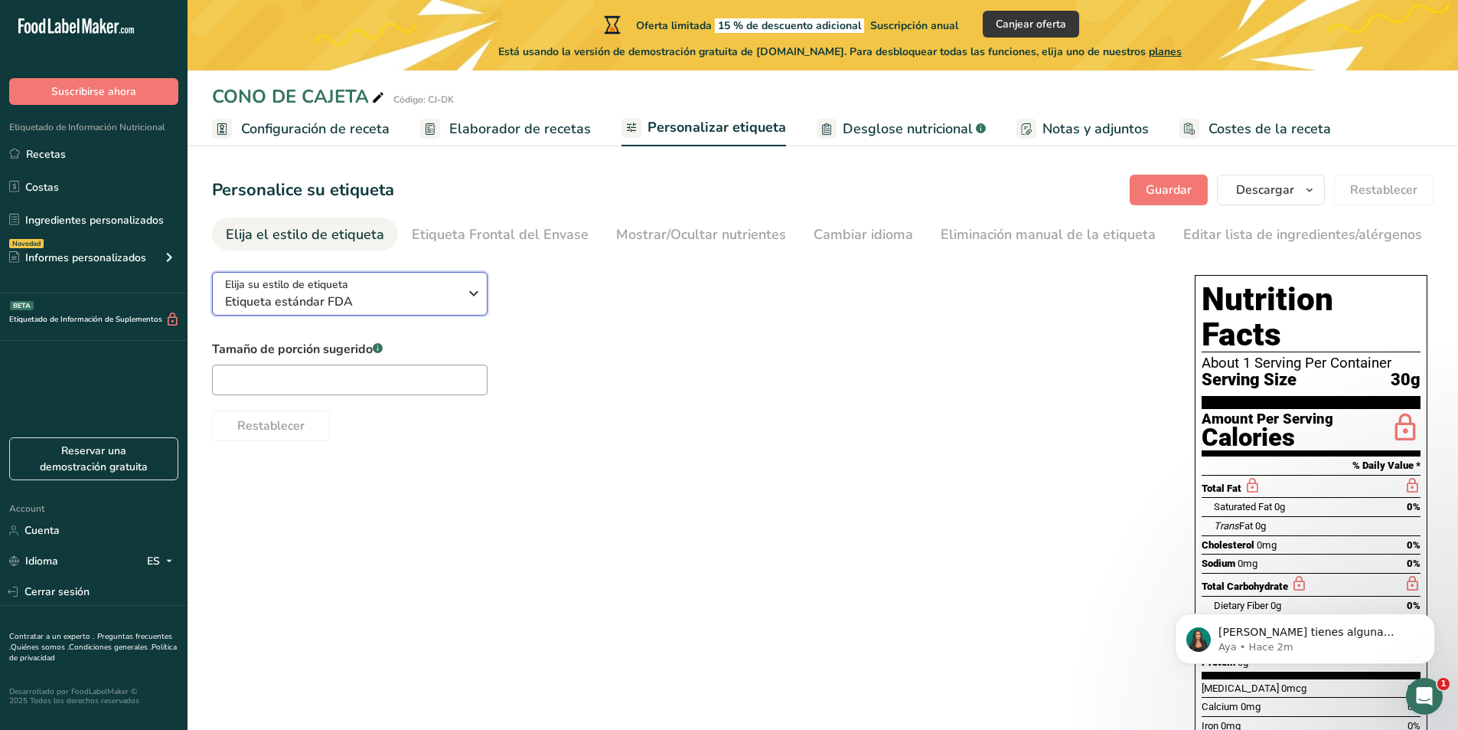
click at [392, 300] on span "Etiqueta estándar FDA" at bounding box center [342, 301] width 234 height 18
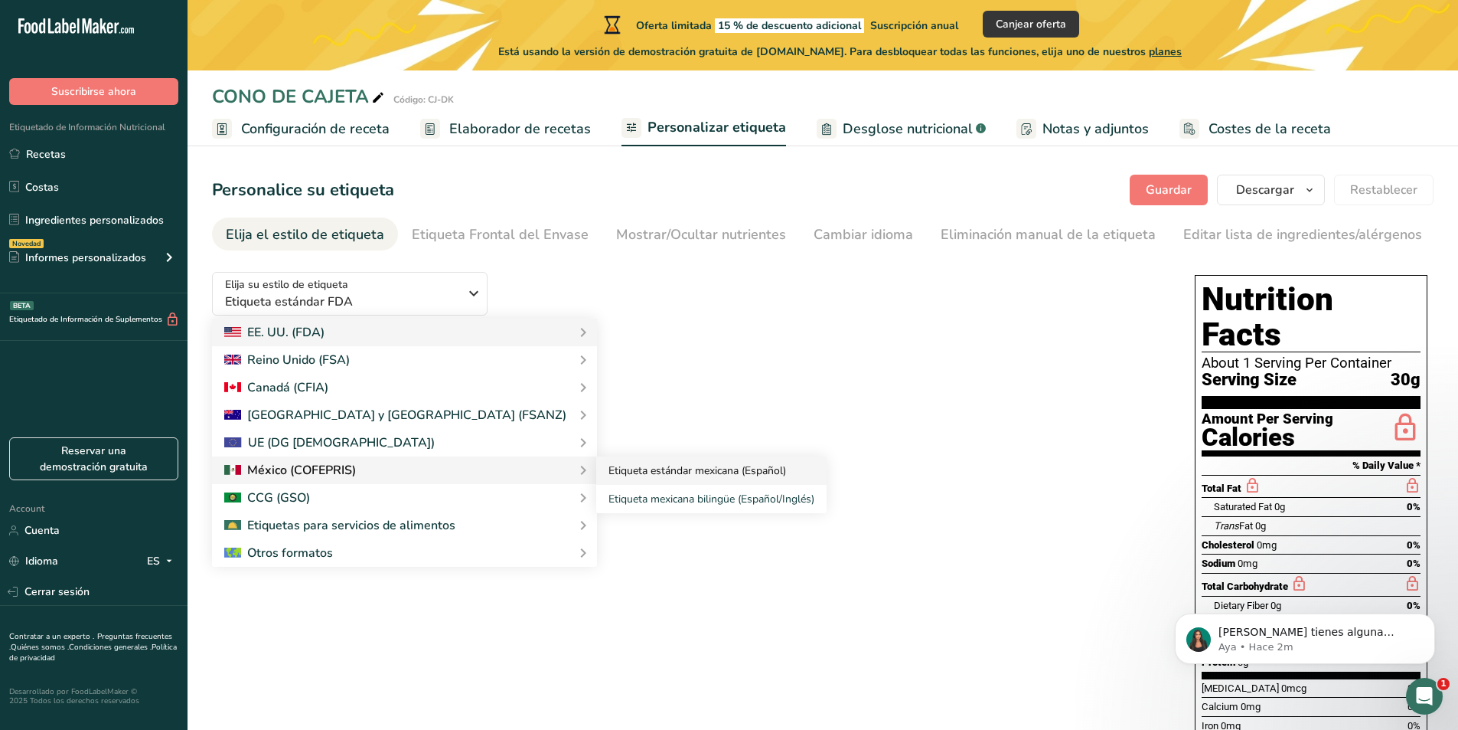
click at [596, 472] on link "Etiqueta estándar mexicana (Español)" at bounding box center [711, 470] width 230 height 28
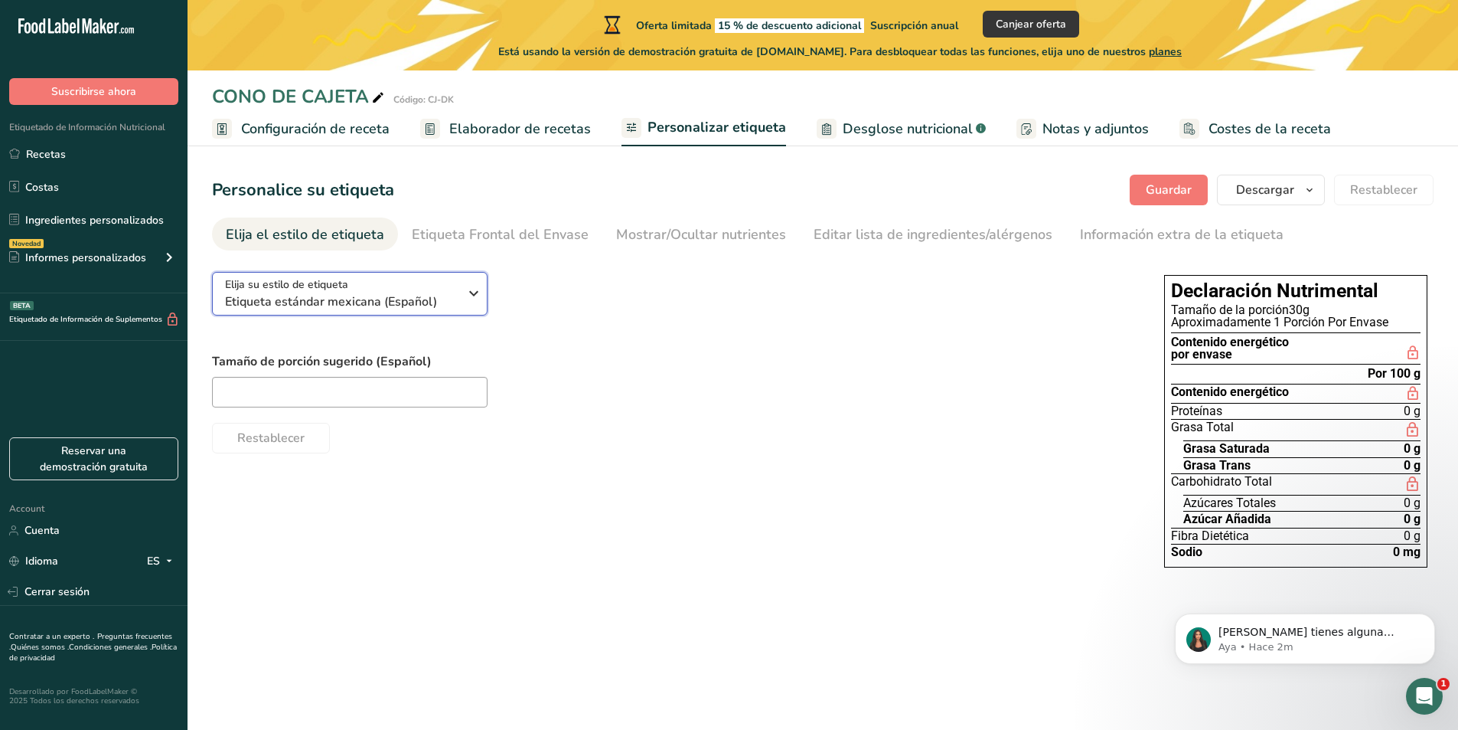
click at [420, 302] on span "Etiqueta estándar mexicana (Español)" at bounding box center [342, 301] width 234 height 18
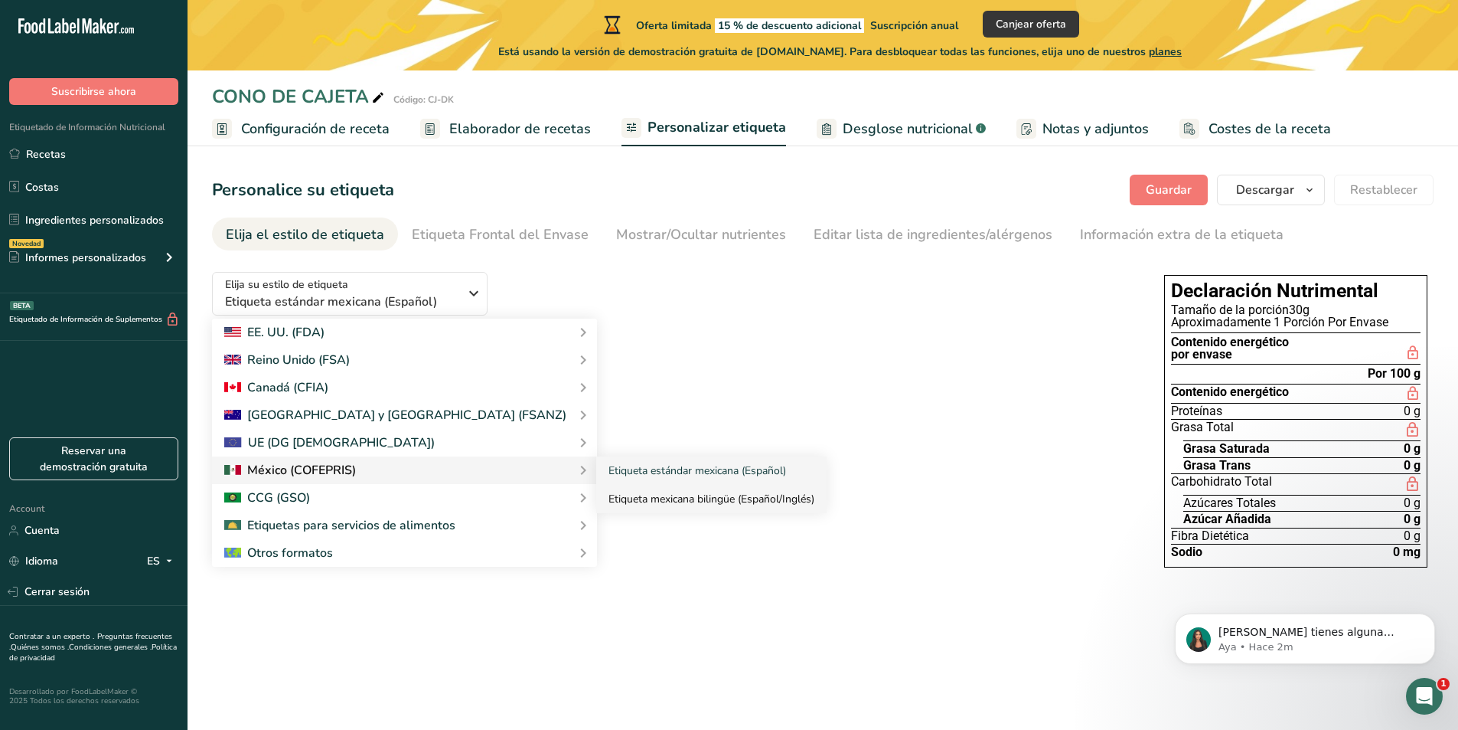
click at [596, 495] on link "Etiqueta mexicana bilingüe (Español/Inglés)" at bounding box center [711, 499] width 230 height 28
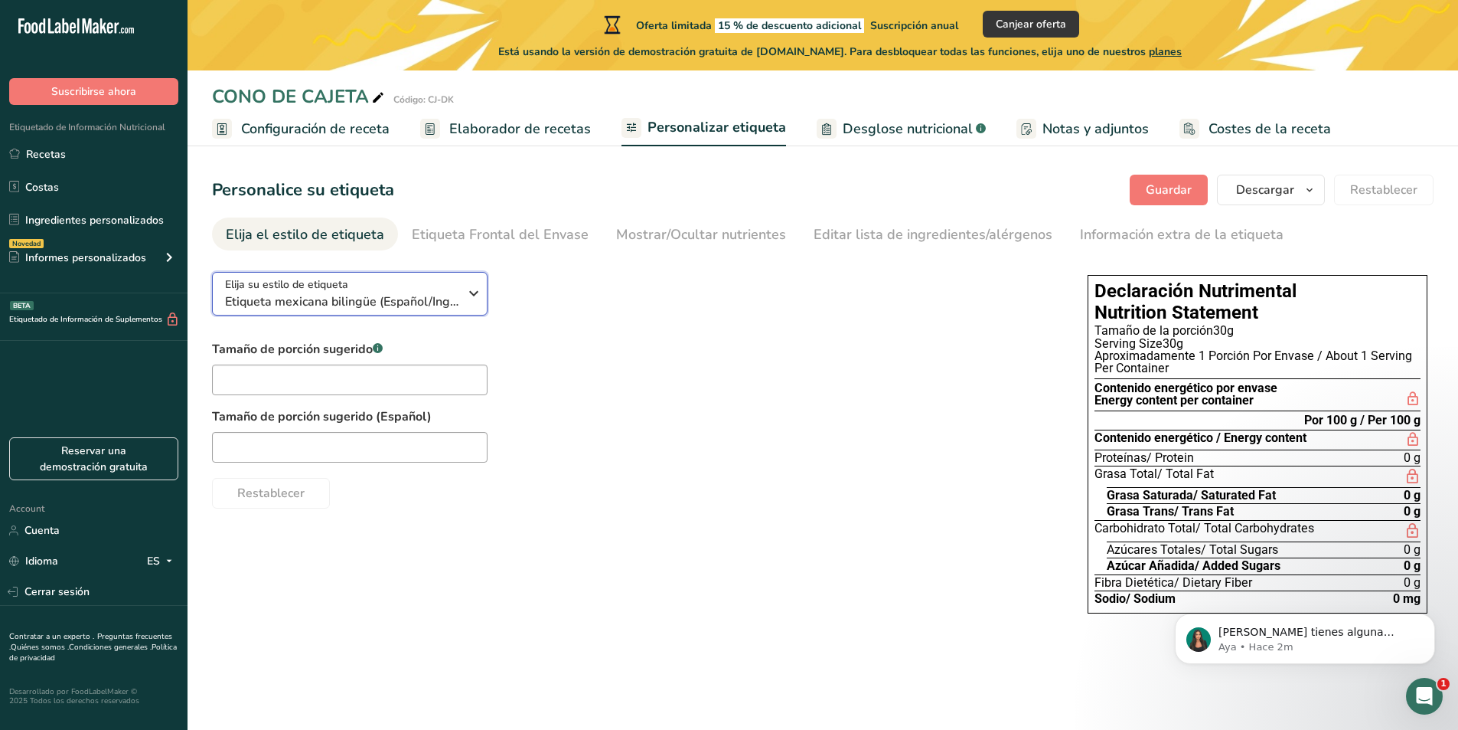
click at [462, 301] on div "Elija su estilo de etiqueta Etiqueta mexicana bilingüe (Español/Inglés)" at bounding box center [347, 293] width 245 height 34
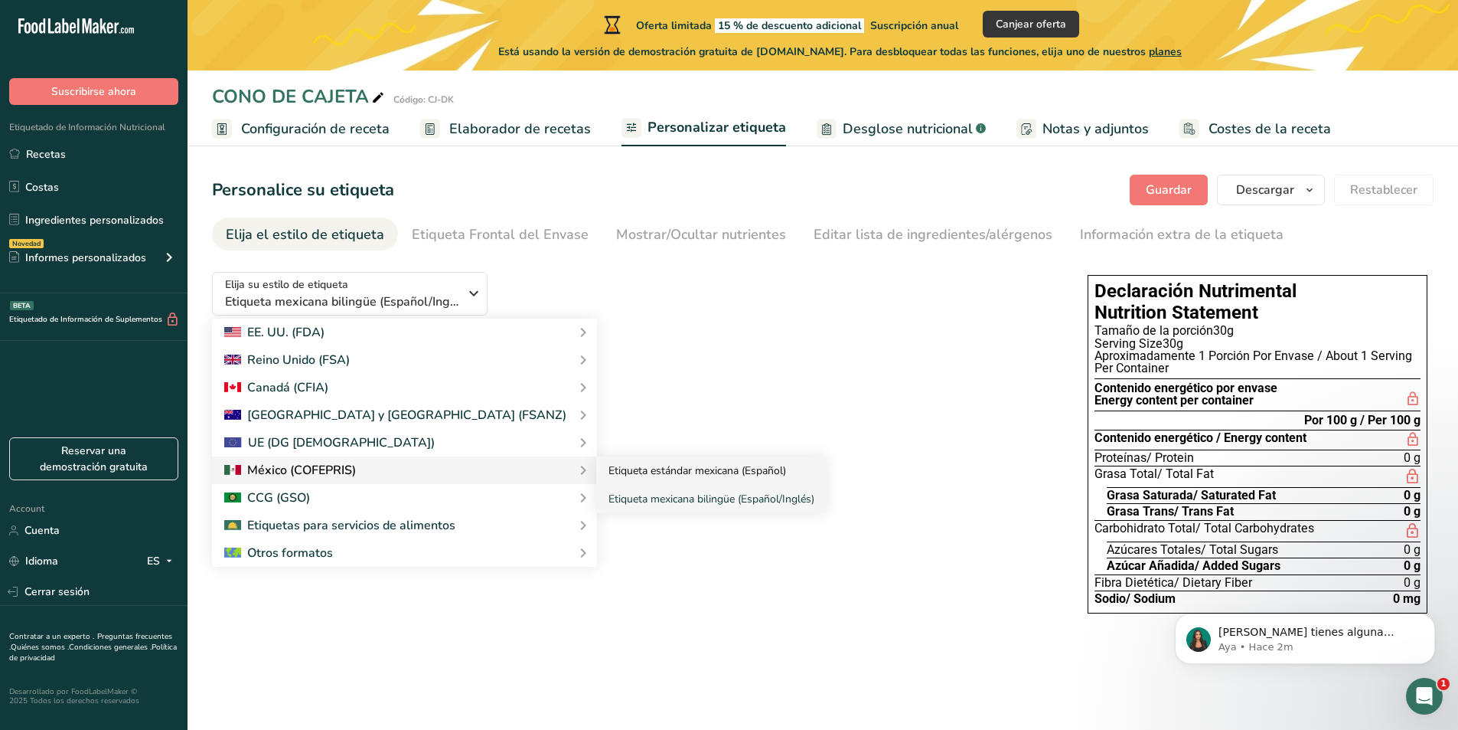
click at [596, 466] on link "Etiqueta estándar mexicana (Español)" at bounding box center [711, 470] width 230 height 28
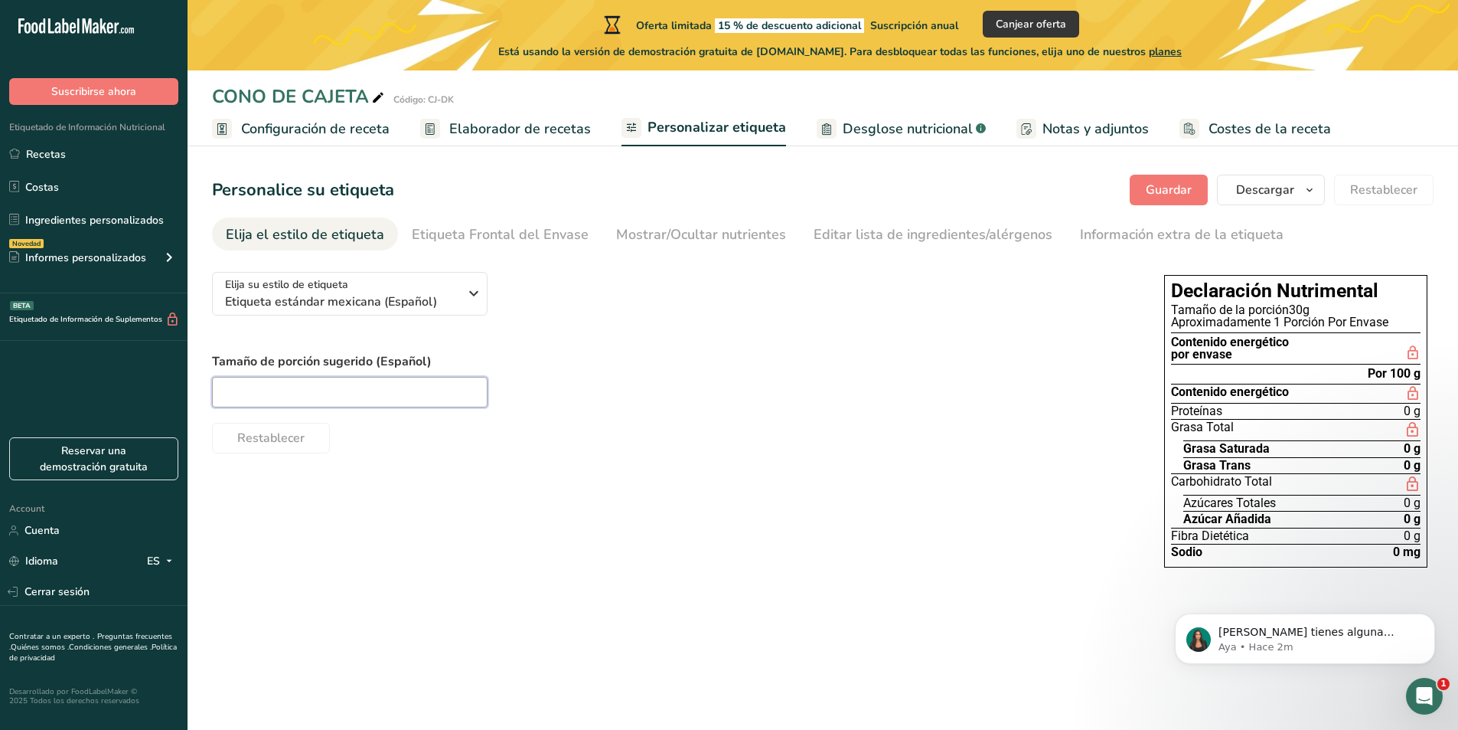
click at [422, 395] on input "text" at bounding box center [350, 392] width 276 height 31
click at [694, 409] on div "Tamaño de porción sugerido (Español) 30 Restablecer" at bounding box center [673, 402] width 922 height 101
click at [415, 396] on input "30" at bounding box center [350, 392] width 276 height 31
type input "3"
click at [907, 141] on link "Desglose nutricional .a-a{fill:#347362;}.b-a{fill:#fff;}" at bounding box center [901, 129] width 169 height 34
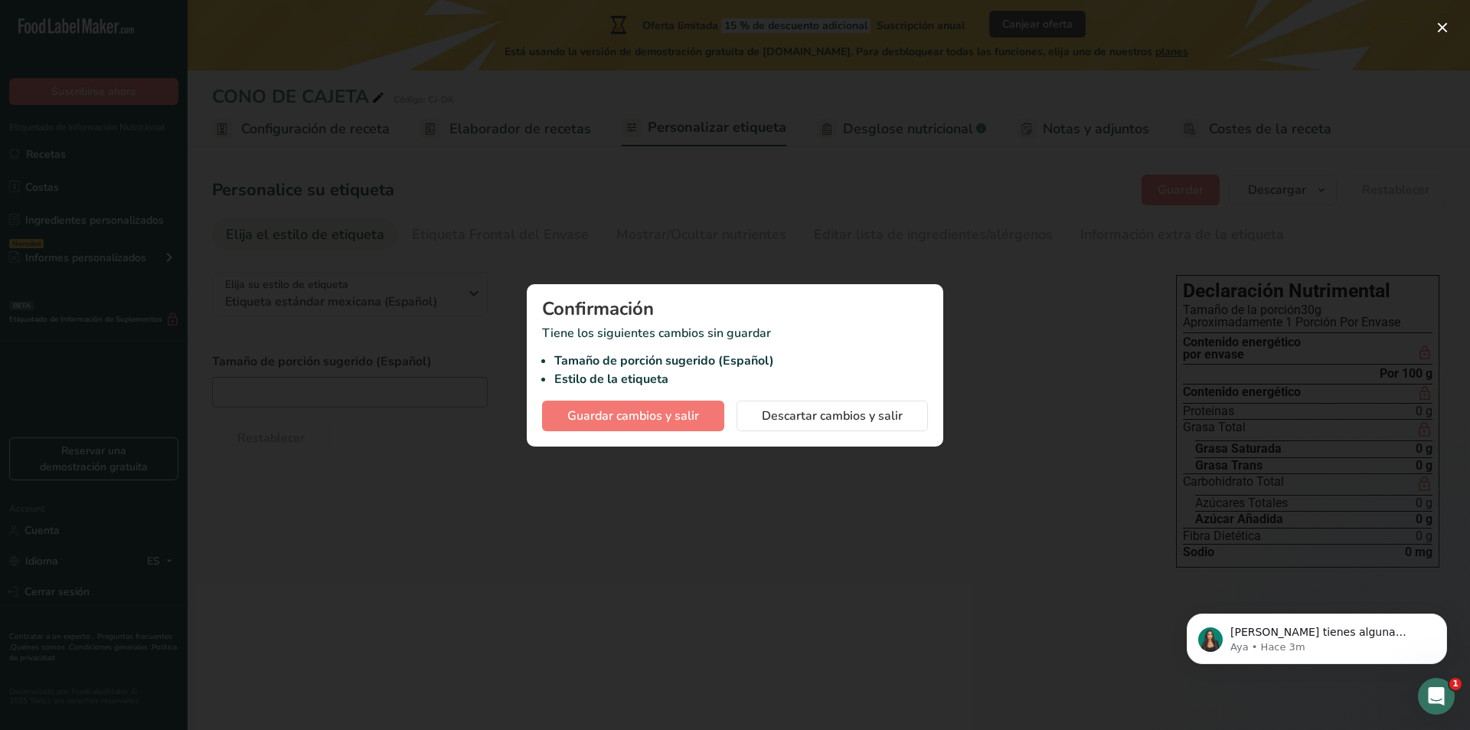
click at [869, 188] on div at bounding box center [735, 365] width 1470 height 730
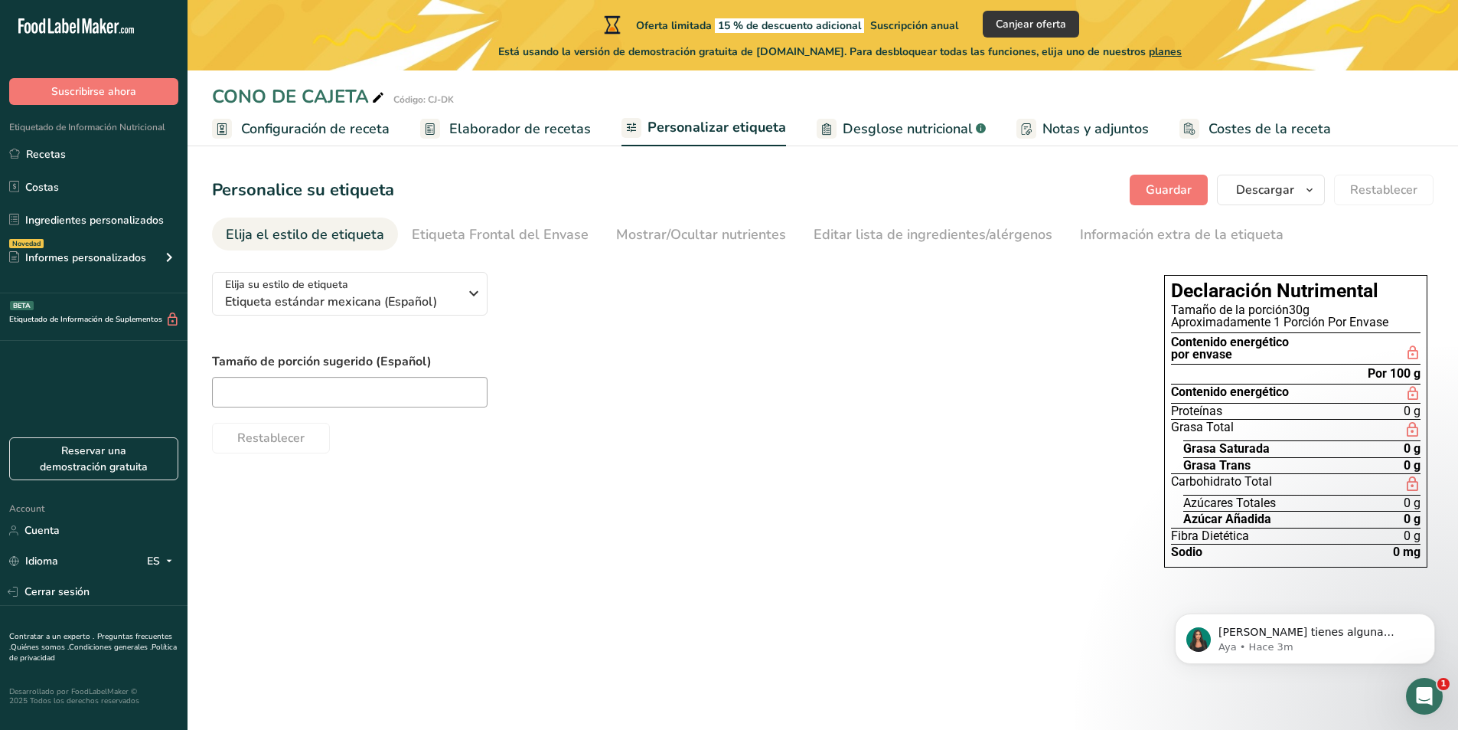
click at [856, 125] on span "Desglose nutricional" at bounding box center [908, 129] width 130 height 21
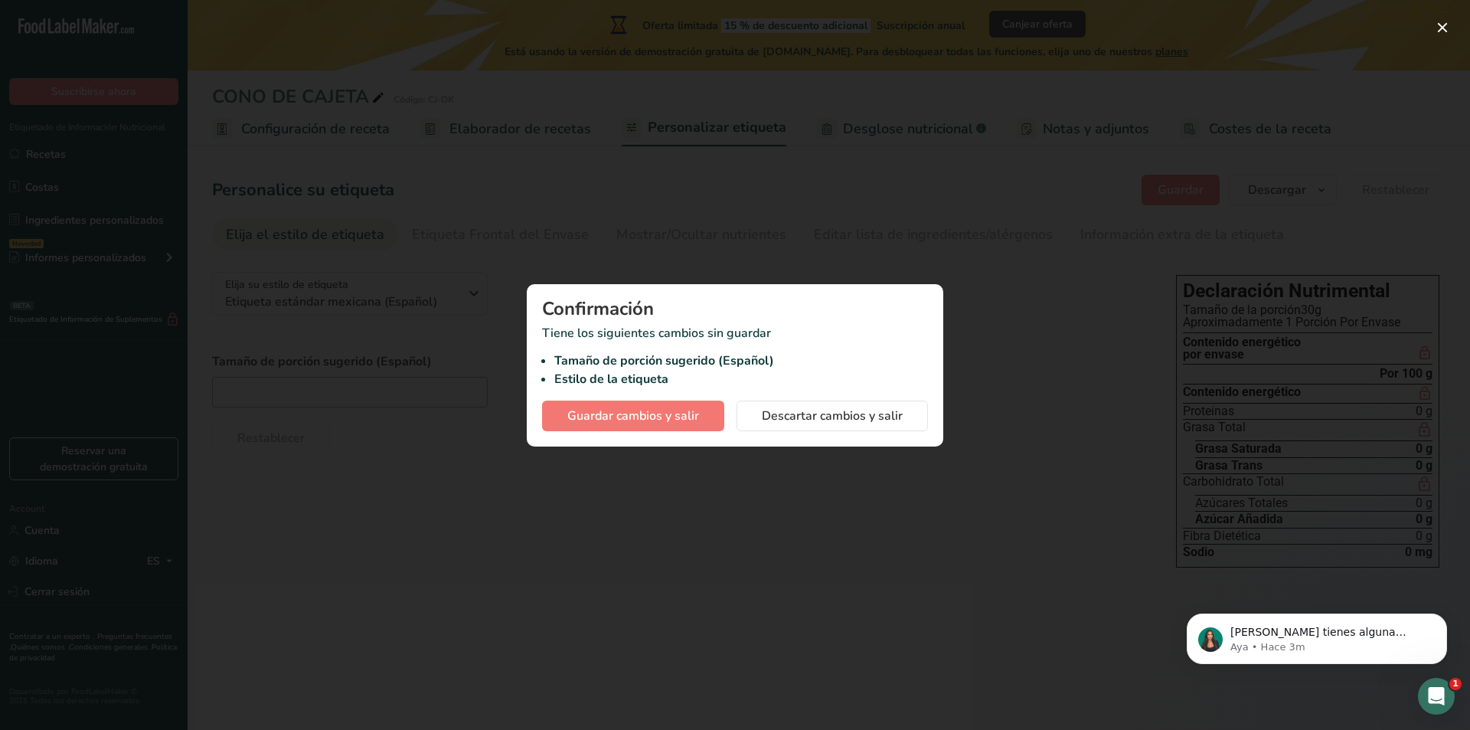
click at [750, 276] on div at bounding box center [735, 365] width 1470 height 730
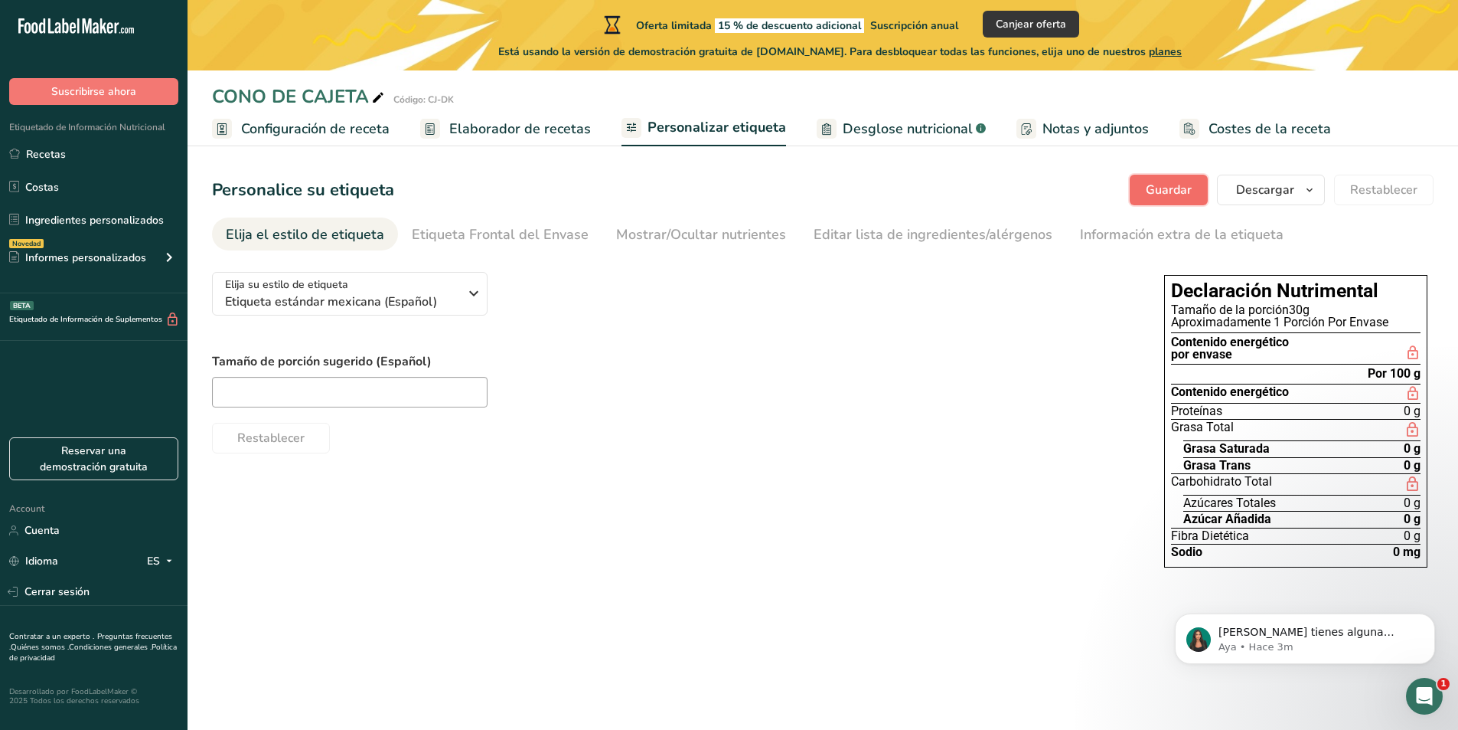
click at [1165, 197] on span "Guardar" at bounding box center [1169, 190] width 46 height 18
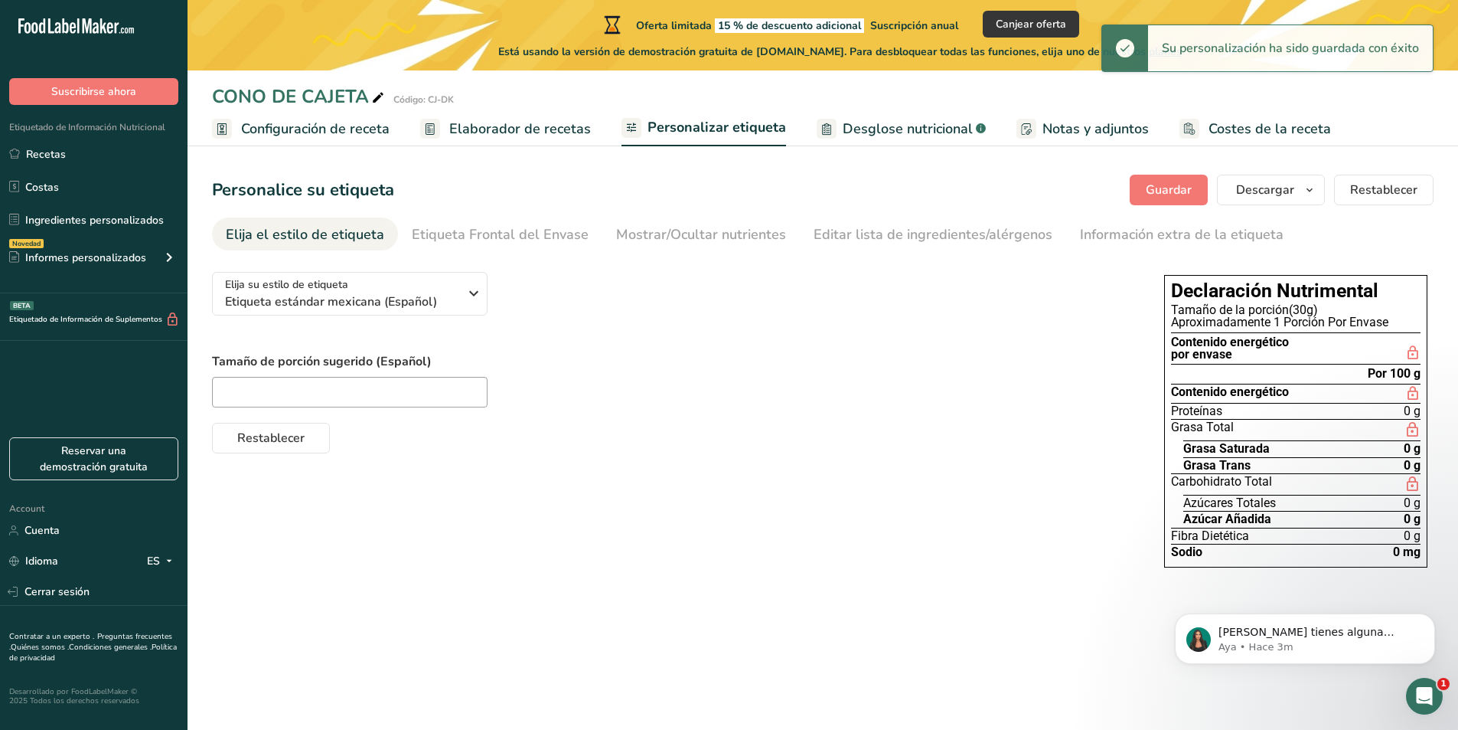
click at [913, 128] on span "Desglose nutricional" at bounding box center [908, 129] width 130 height 21
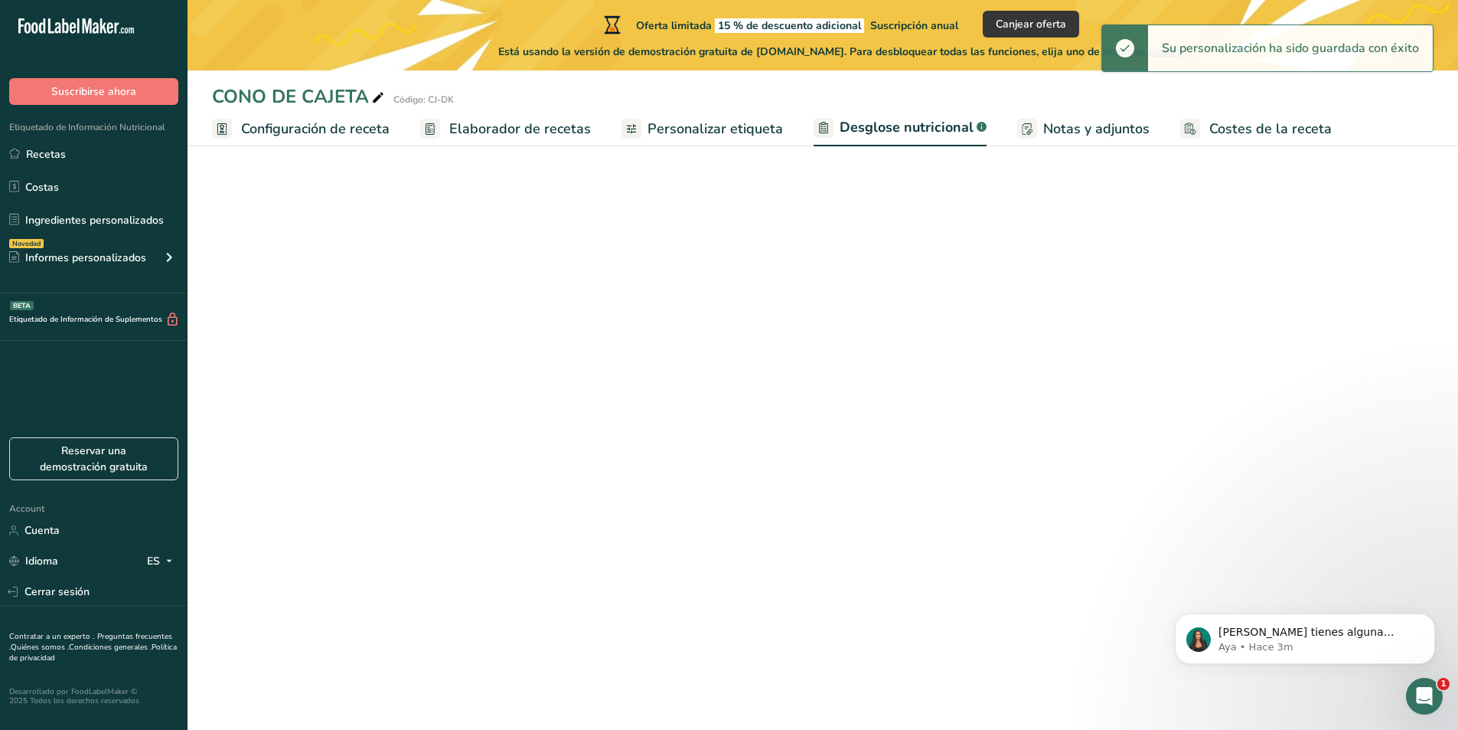
select select "Calories"
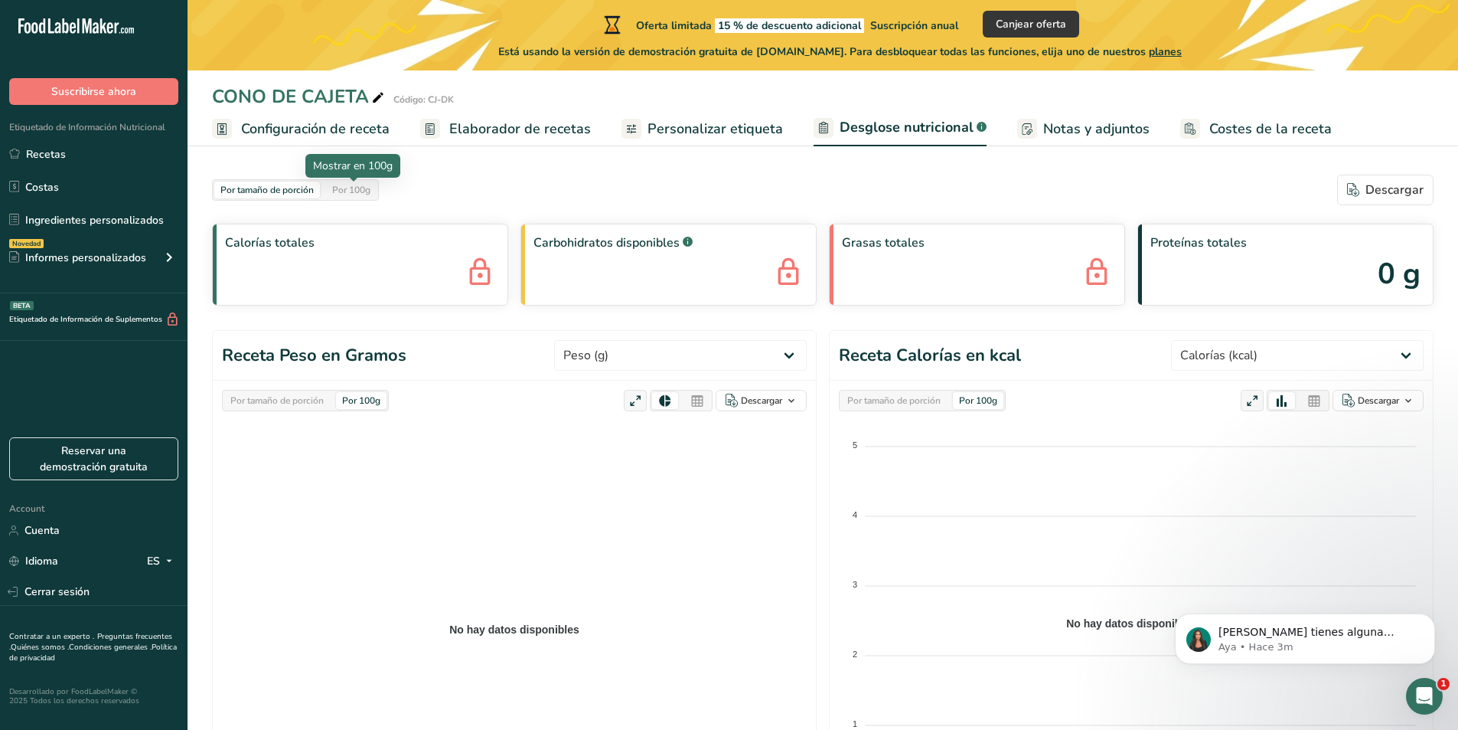
click at [358, 198] on div "Por 100g" at bounding box center [351, 189] width 51 height 17
click at [279, 188] on div "Por tamaño de porción" at bounding box center [267, 189] width 106 height 17
click at [338, 270] on div "Calorías totales" at bounding box center [360, 265] width 296 height 82
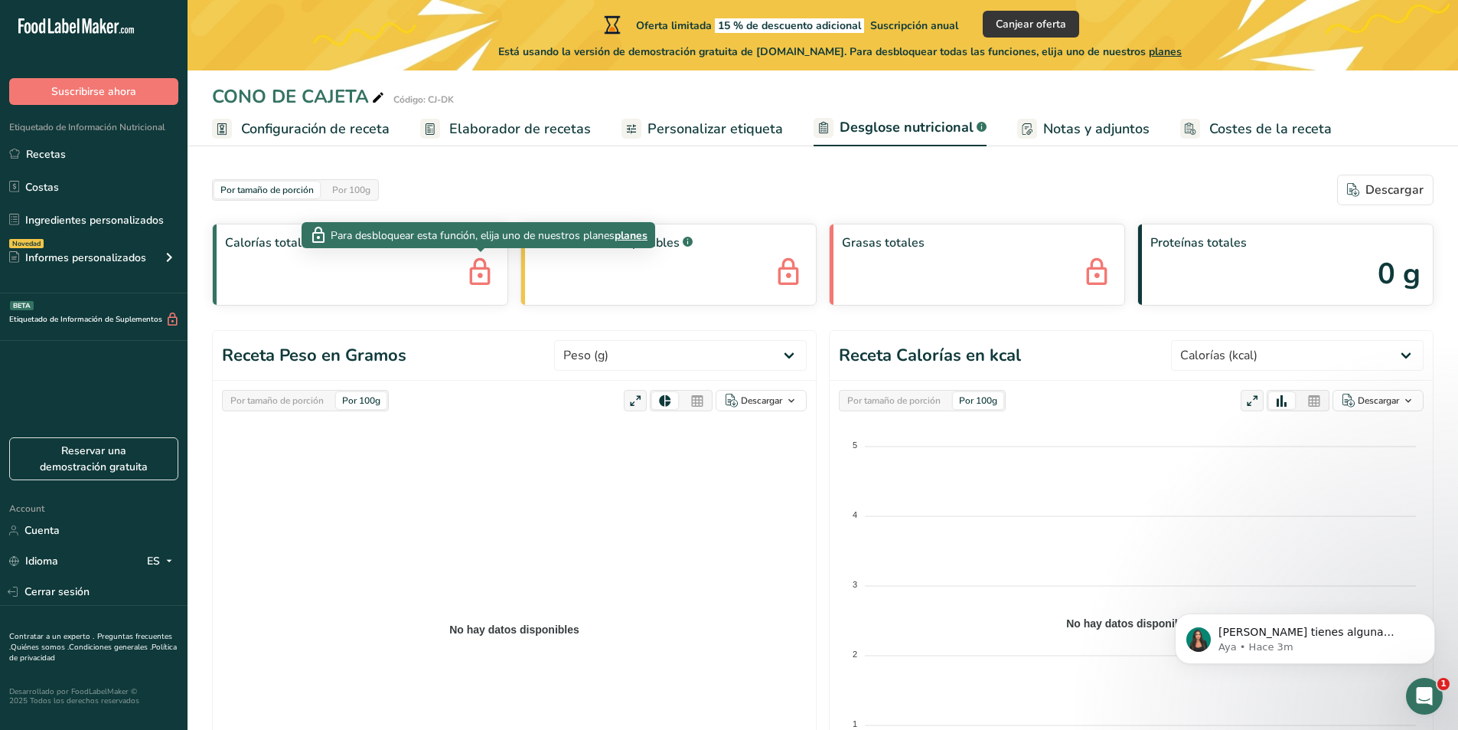
click at [484, 263] on icon at bounding box center [480, 273] width 31 height 41
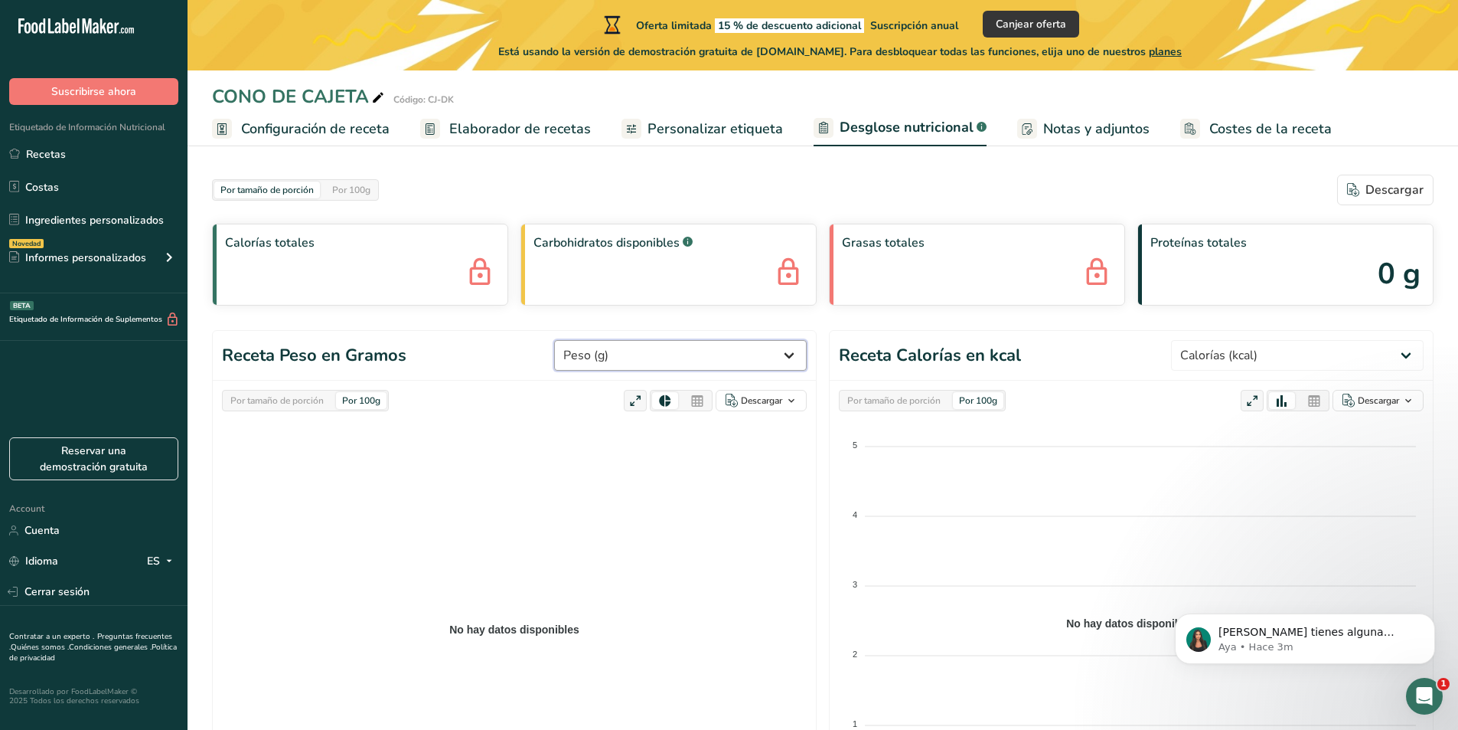
click at [717, 350] on select "Peso (g) Calorías (kcal) Energía KJ (kj) Grasa Total (g) Grasa Saturada (g) Gra…" at bounding box center [680, 355] width 253 height 31
click at [577, 340] on select "Peso (g) Calorías (kcal) Energía KJ (kj) Grasa Total (g) Grasa Saturada (g) Gra…" at bounding box center [680, 355] width 253 height 31
click at [747, 353] on select "Peso (g) Calorías (kcal) Energía KJ (kj) Grasa Total (g) Grasa Saturada (g) Gra…" at bounding box center [680, 355] width 253 height 31
select select "Energy KJ"
click at [577, 340] on select "Peso (g) Calorías (kcal) Energía KJ (kj) Grasa Total (g) Grasa Saturada (g) Gra…" at bounding box center [680, 355] width 253 height 31
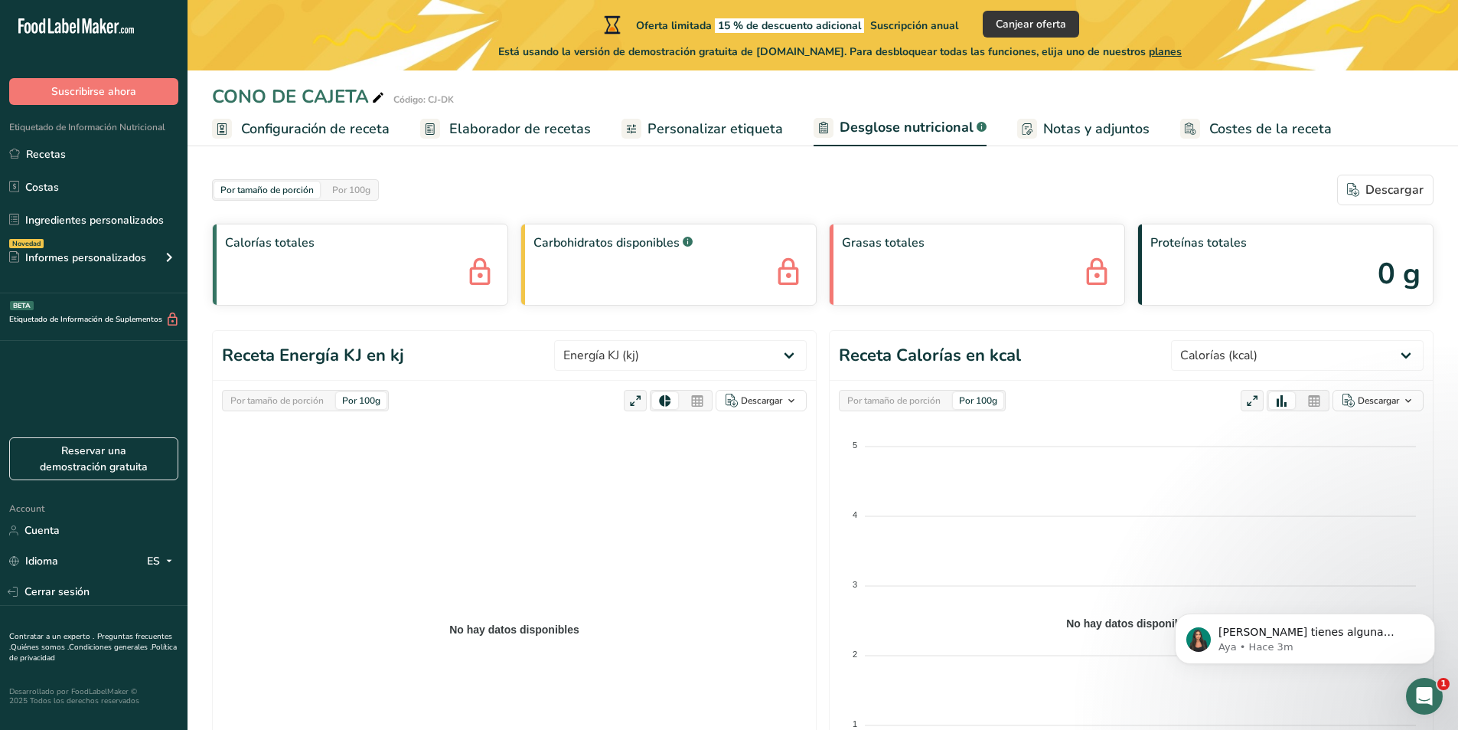
click at [900, 496] on foreignobject at bounding box center [1131, 614] width 585 height 383
